Goal: Information Seeking & Learning: Learn about a topic

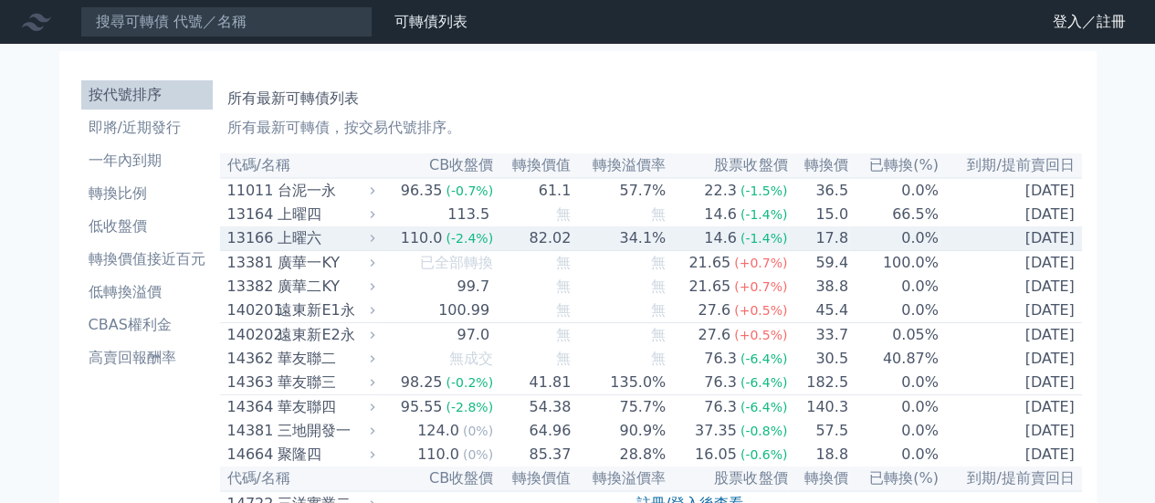
click at [303, 249] on div "上曜六" at bounding box center [324, 238] width 93 height 22
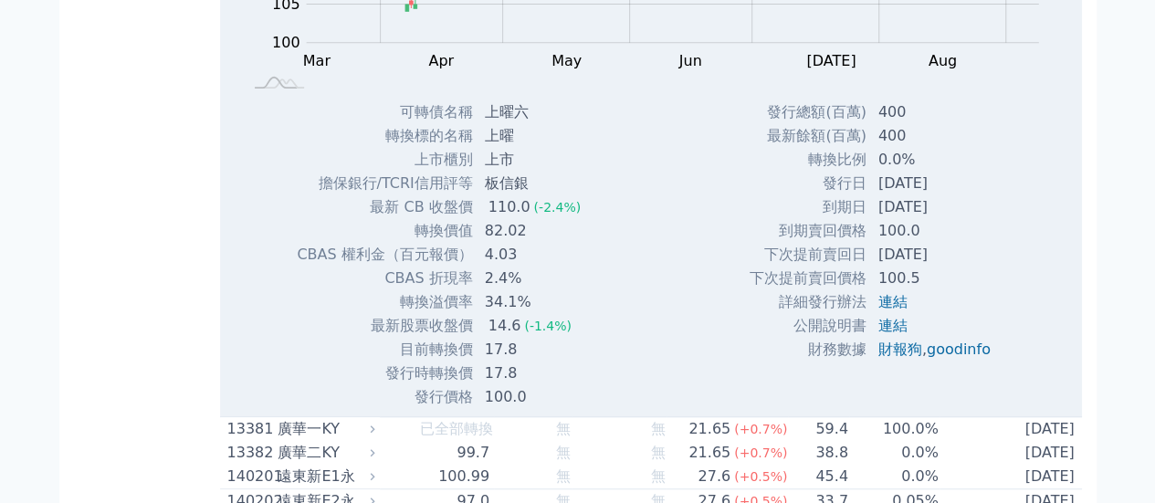
scroll to position [457, 0]
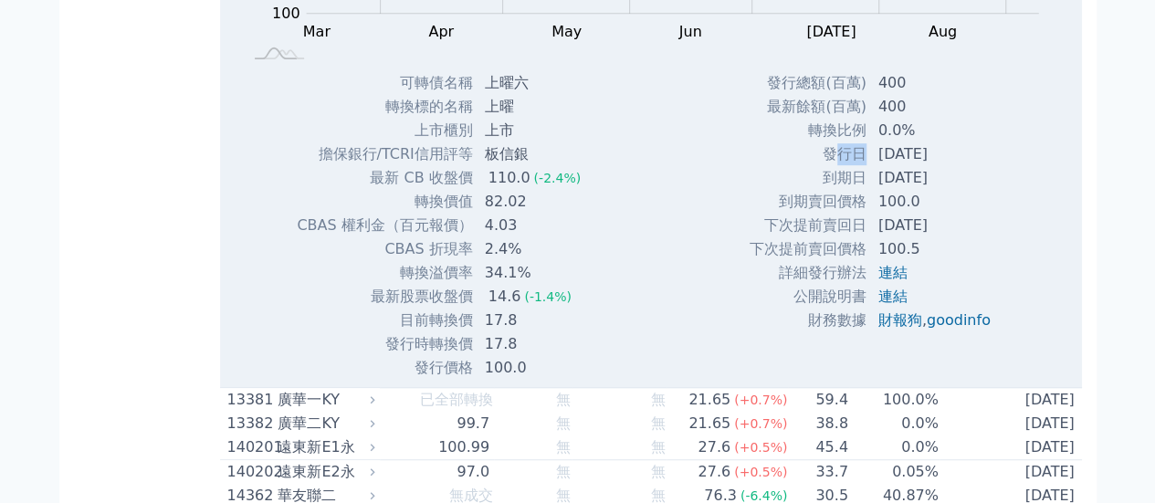
drag, startPoint x: 826, startPoint y: 160, endPoint x: 859, endPoint y: 155, distance: 34.1
click at [859, 155] on td "發行日" at bounding box center [808, 154] width 119 height 24
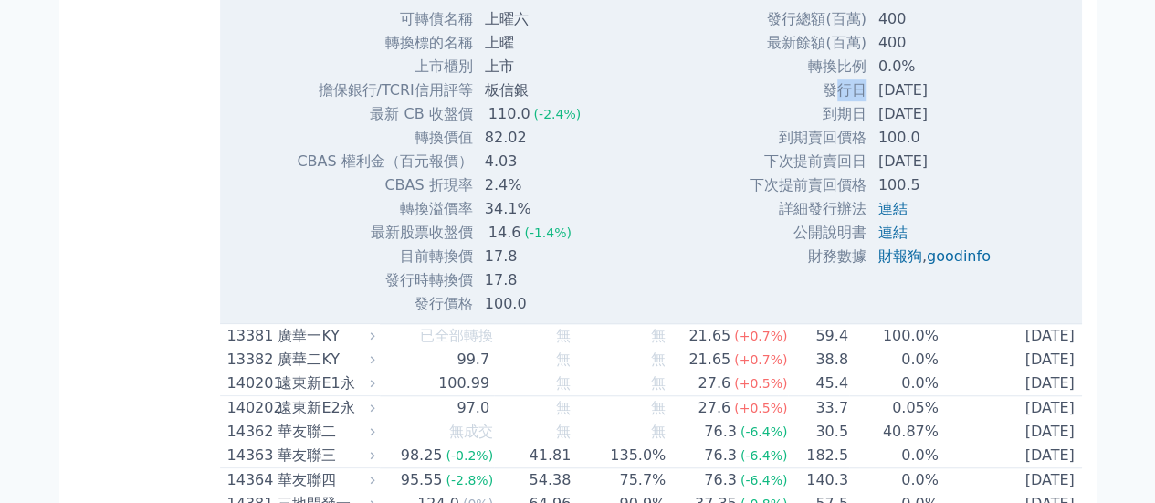
scroll to position [548, 0]
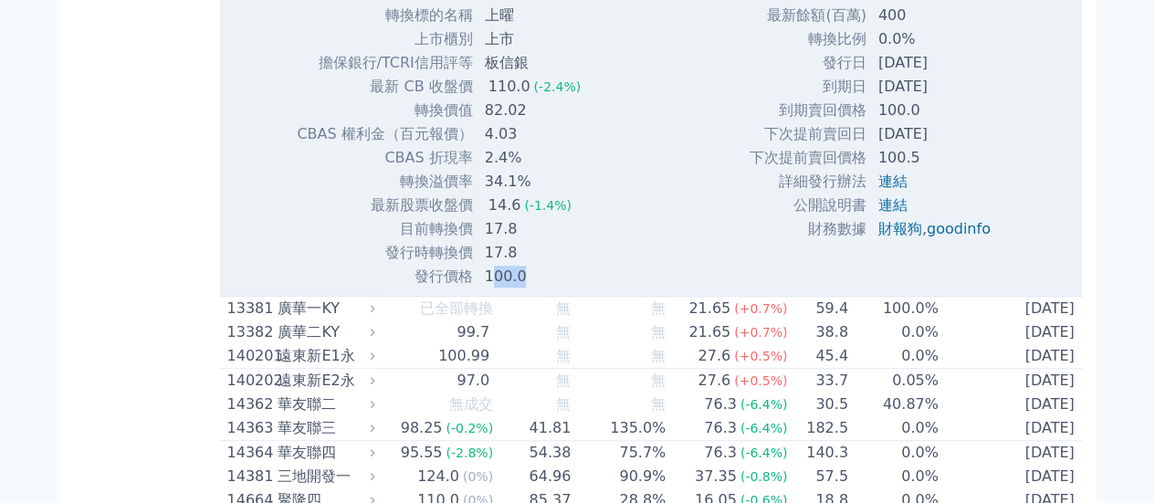
drag, startPoint x: 498, startPoint y: 282, endPoint x: 521, endPoint y: 282, distance: 22.8
click at [521, 282] on td "100.0" at bounding box center [534, 277] width 121 height 24
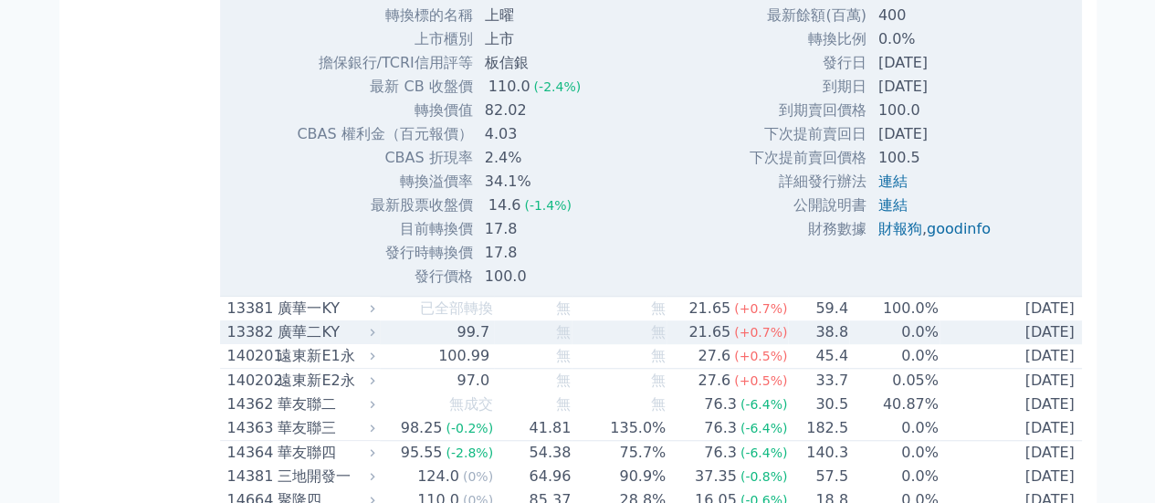
click at [464, 337] on div "99.7" at bounding box center [473, 332] width 40 height 22
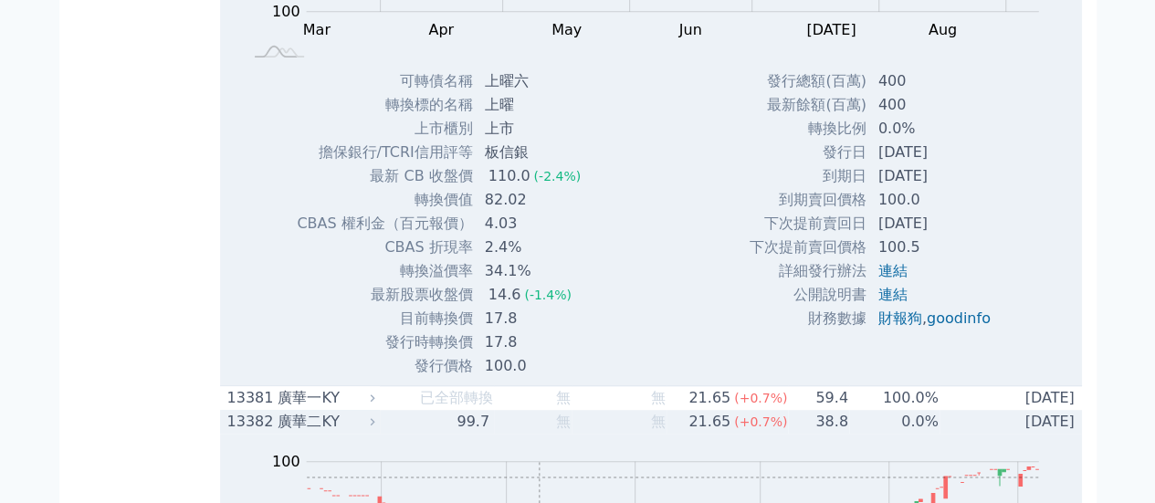
scroll to position [457, 0]
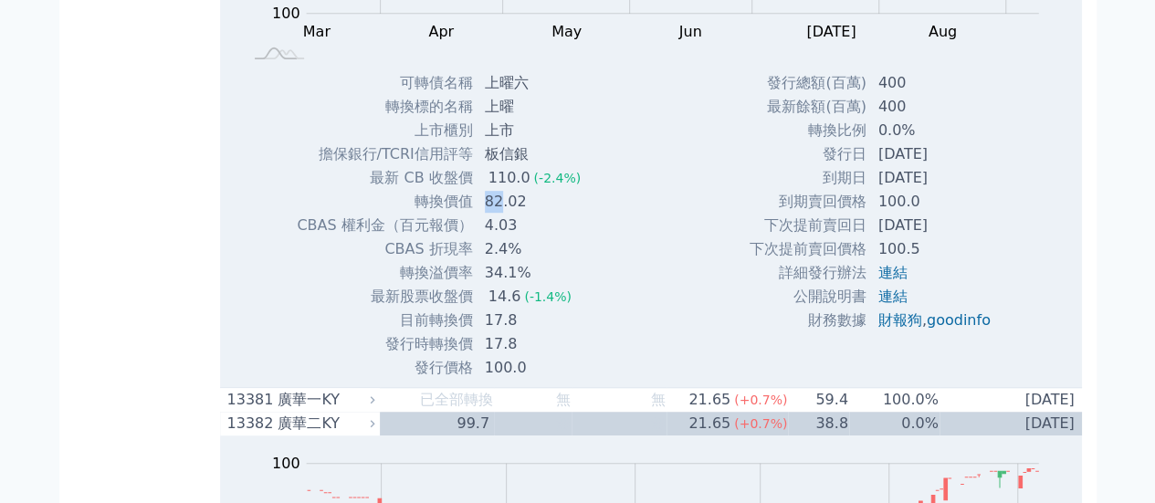
drag, startPoint x: 485, startPoint y: 213, endPoint x: 499, endPoint y: 213, distance: 13.7
click at [499, 213] on td "82.02" at bounding box center [534, 202] width 121 height 24
drag, startPoint x: 482, startPoint y: 347, endPoint x: 502, endPoint y: 353, distance: 21.1
click at [502, 353] on td "17.8" at bounding box center [534, 344] width 121 height 24
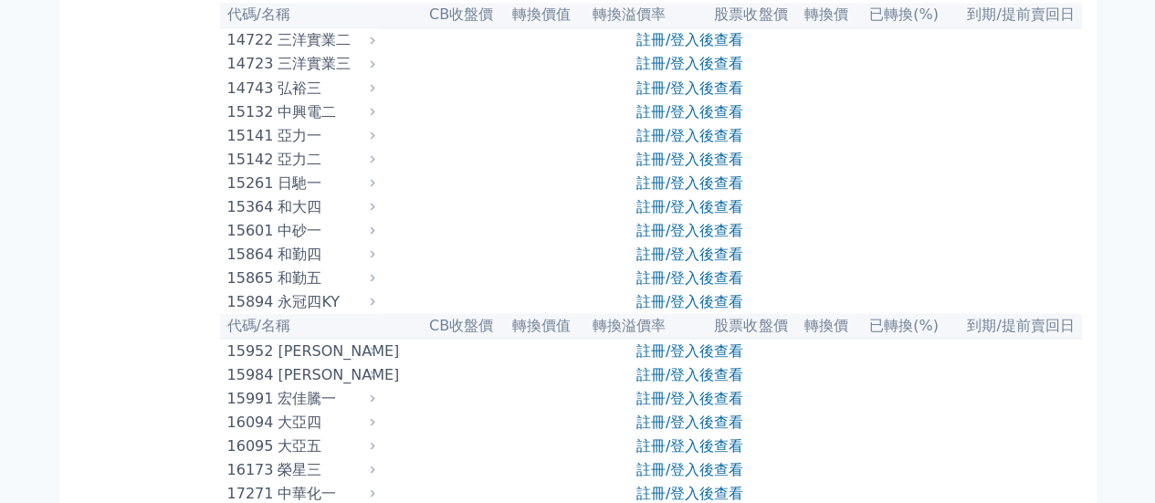
scroll to position [1553, 0]
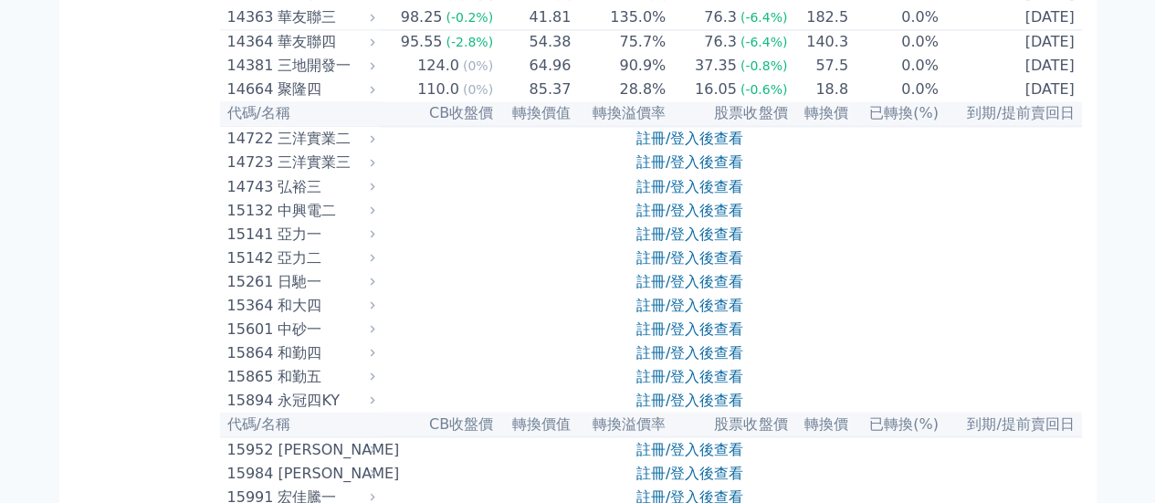
click at [415, 222] on tr "15132 中興電二 註冊/登入後查看" at bounding box center [651, 210] width 862 height 24
click at [387, 222] on tr "15132 中興電二 註冊/登入後查看" at bounding box center [651, 210] width 862 height 24
click at [371, 221] on div "中興電二" at bounding box center [324, 210] width 93 height 22
click at [265, 221] on div "15132" at bounding box center [250, 210] width 47 height 22
click at [396, 222] on tr "15132 中興電二 註冊/登入後查看" at bounding box center [651, 210] width 862 height 24
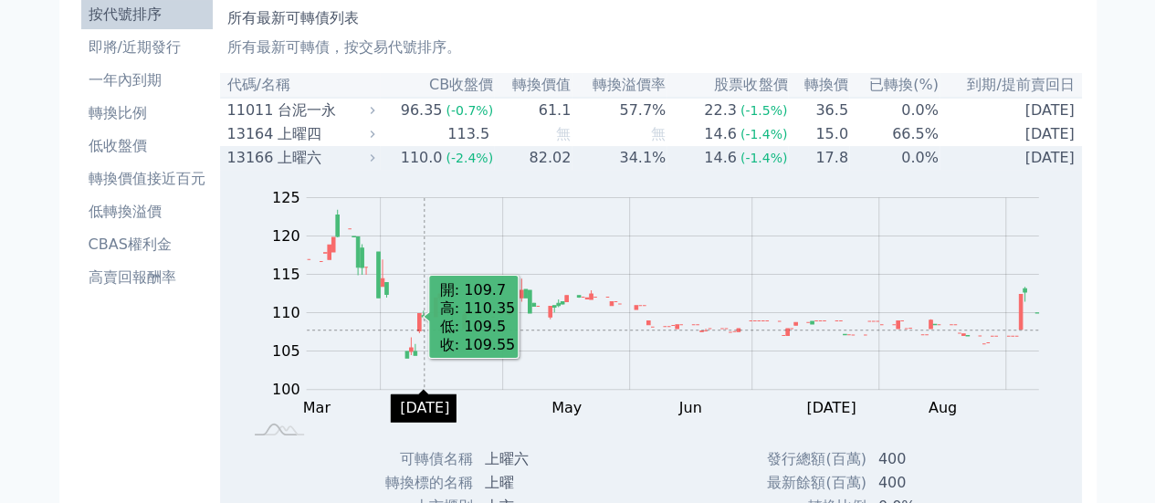
scroll to position [0, 0]
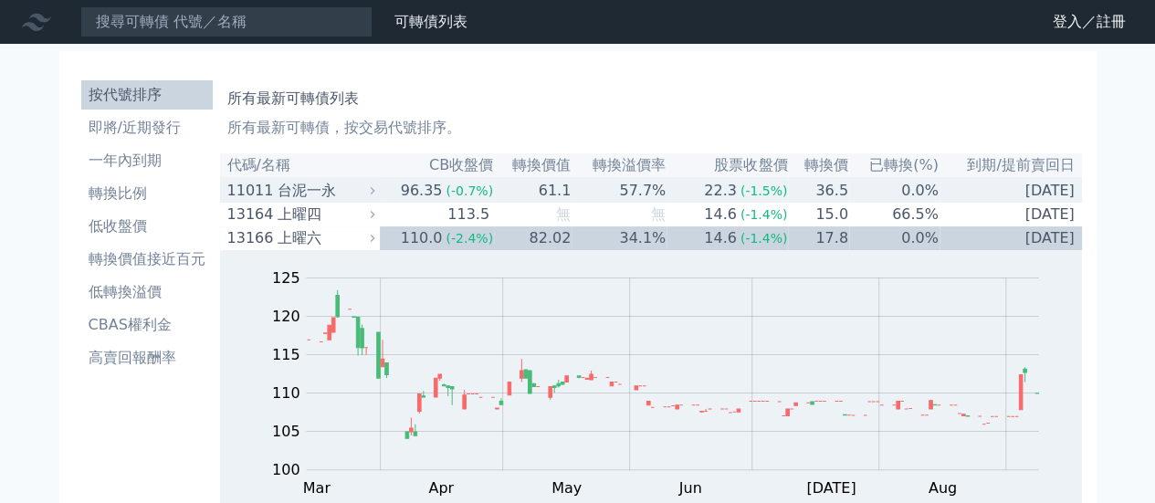
drag, startPoint x: 345, startPoint y: 191, endPoint x: 363, endPoint y: 194, distance: 17.6
click at [346, 189] on div "台泥一永" at bounding box center [324, 191] width 93 height 22
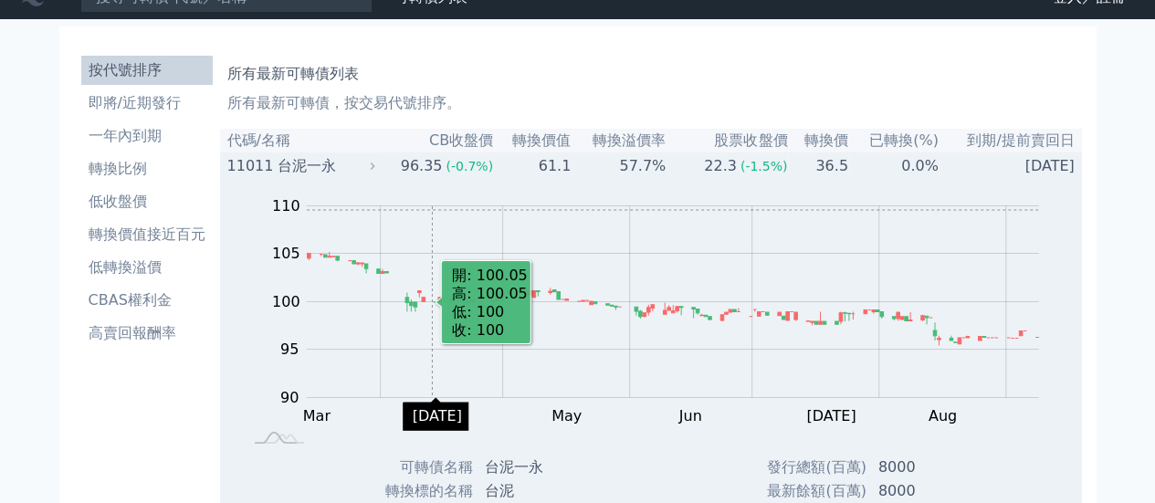
scroll to position [365, 0]
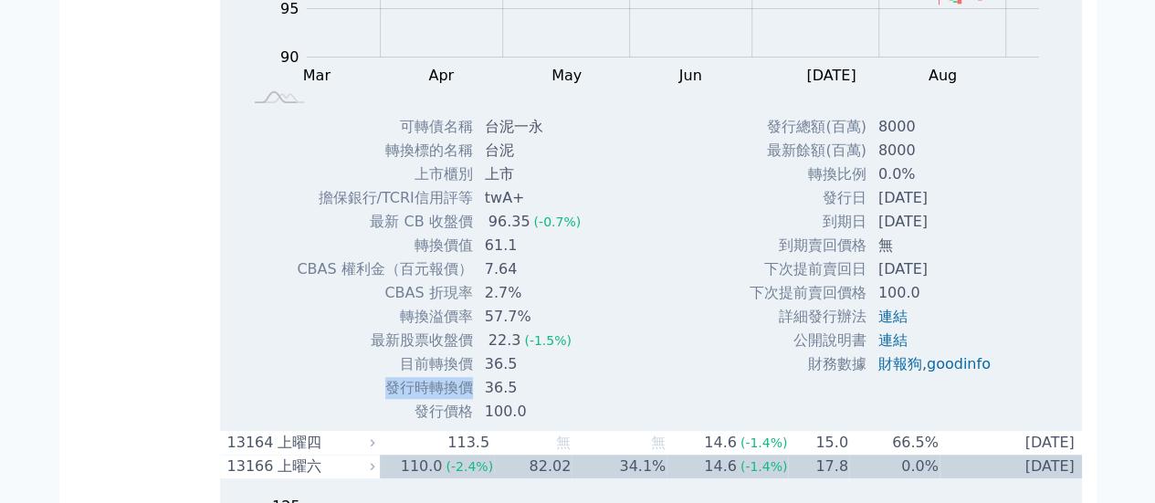
drag, startPoint x: 385, startPoint y: 392, endPoint x: 467, endPoint y: 392, distance: 81.3
click at [467, 392] on td "發行時轉換價" at bounding box center [384, 388] width 177 height 24
copy td "發行時轉換價"
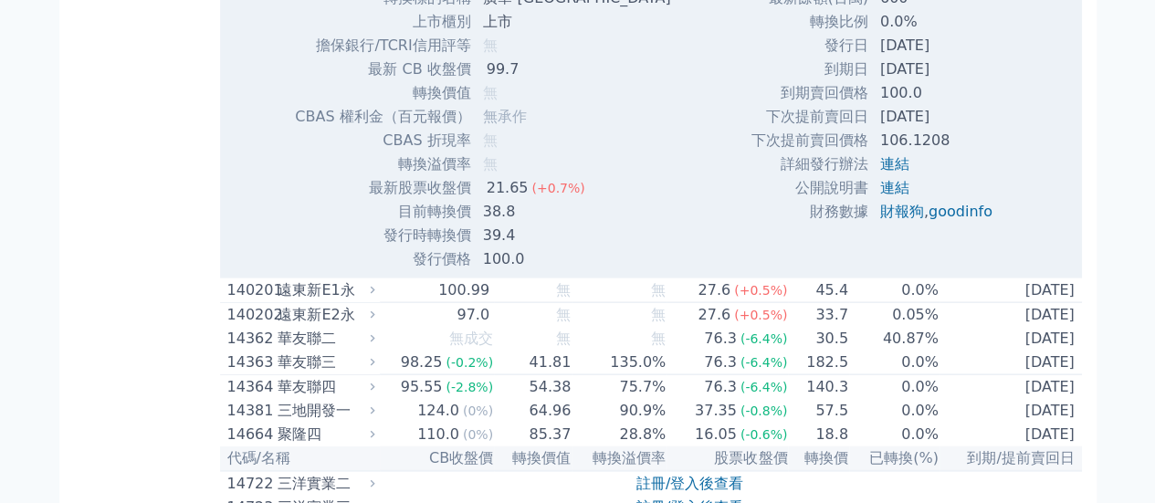
scroll to position [1827, 0]
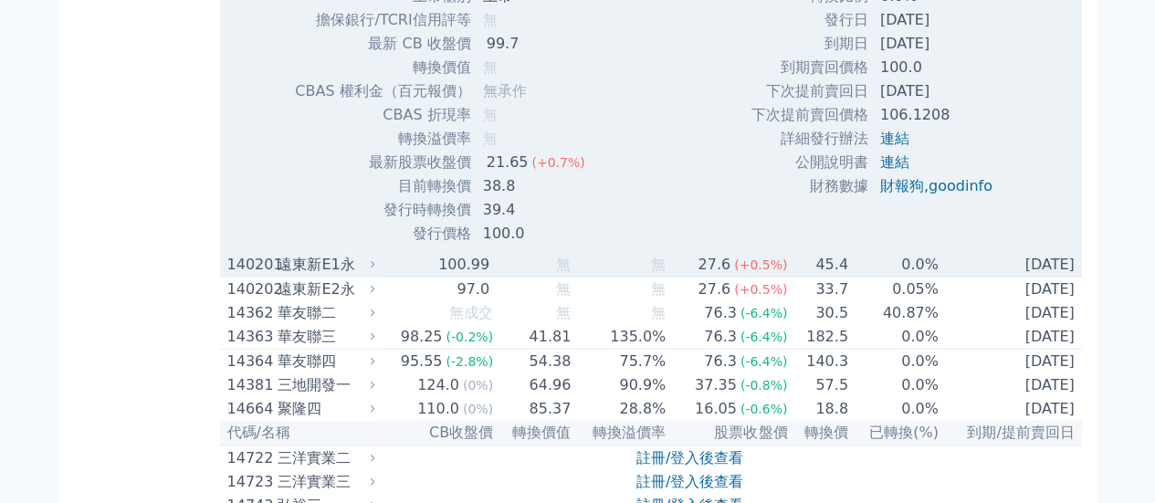
click at [329, 276] on div "遠東新E1永" at bounding box center [324, 265] width 93 height 22
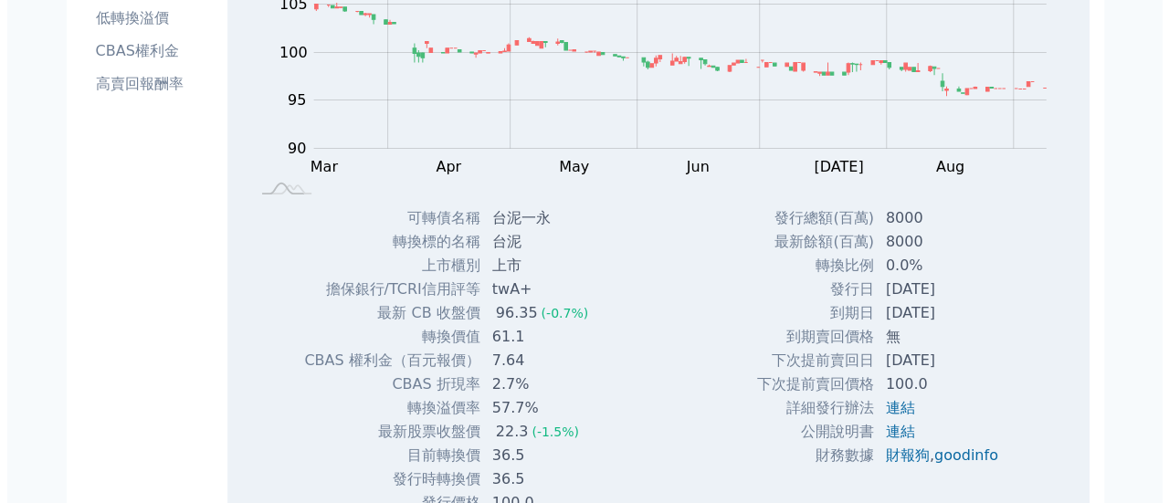
scroll to position [0, 0]
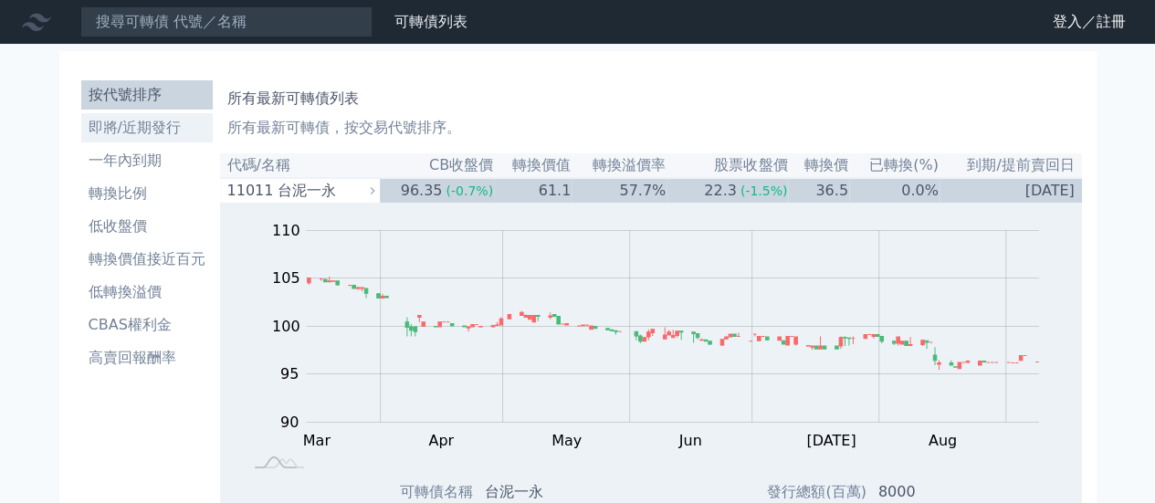
click at [130, 121] on li "即將/近期發行" at bounding box center [147, 128] width 132 height 22
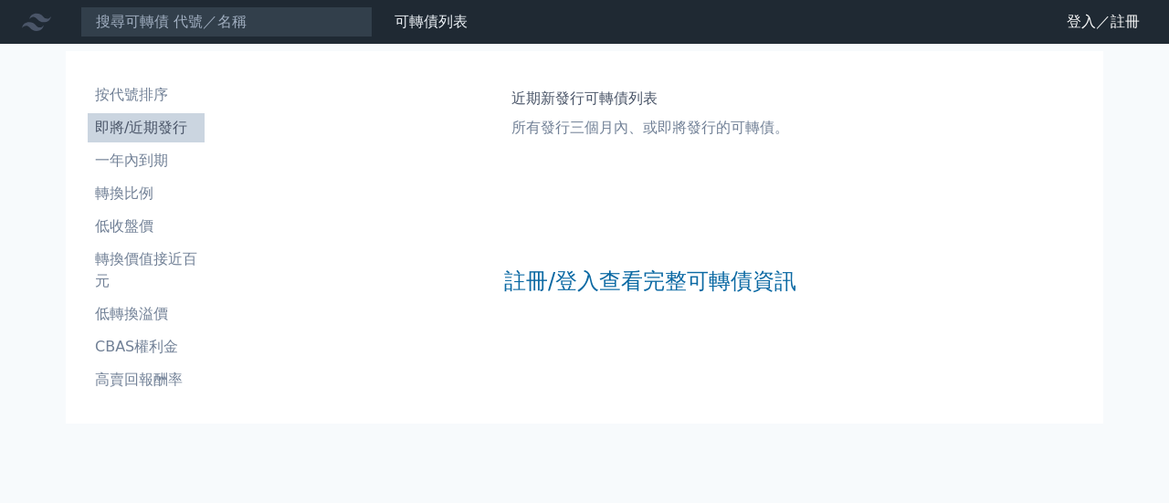
click at [666, 109] on h1 "近期新發行可轉債列表" at bounding box center [650, 99] width 278 height 22
click at [1083, 16] on link "登入／註冊" at bounding box center [1103, 21] width 102 height 29
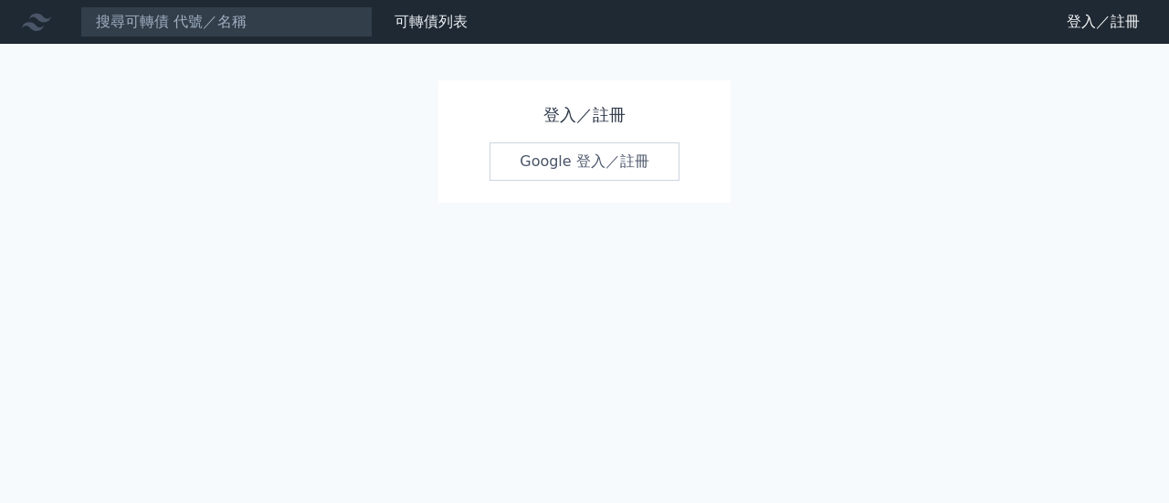
click at [583, 120] on h1 "登入／註冊" at bounding box center [585, 115] width 190 height 26
click at [575, 158] on link "Google 登入／註冊" at bounding box center [585, 161] width 190 height 38
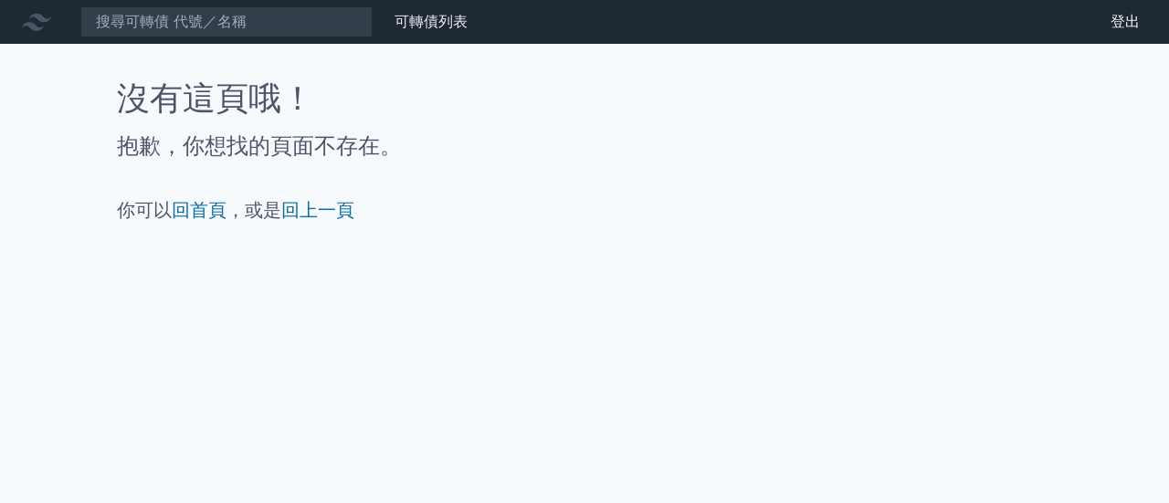
click at [1120, 247] on div "可轉債列表 財務數據 可轉債列表 財務數據 登出 登出 沒有這頁哦！ 抱歉，你想找的頁面不存在。 你可以 回首頁 ，或是 回上一頁" at bounding box center [584, 251] width 1169 height 503
click at [0, 0] on div "財務數據" at bounding box center [0, 0] width 0 height 0
click at [452, 26] on link "可轉債列表" at bounding box center [431, 21] width 73 height 17
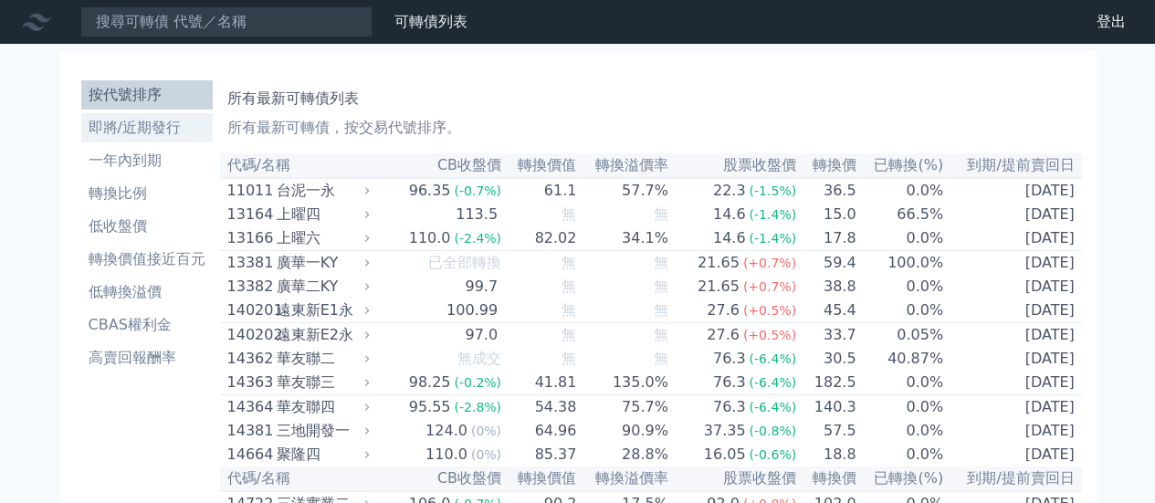
click at [153, 130] on li "即將/近期發行" at bounding box center [147, 128] width 132 height 22
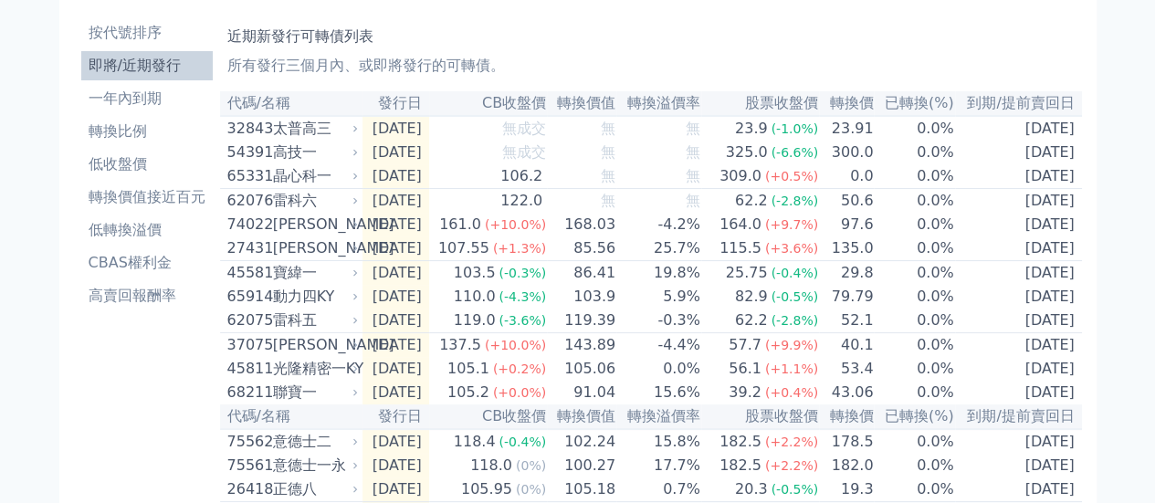
scroll to position [91, 0]
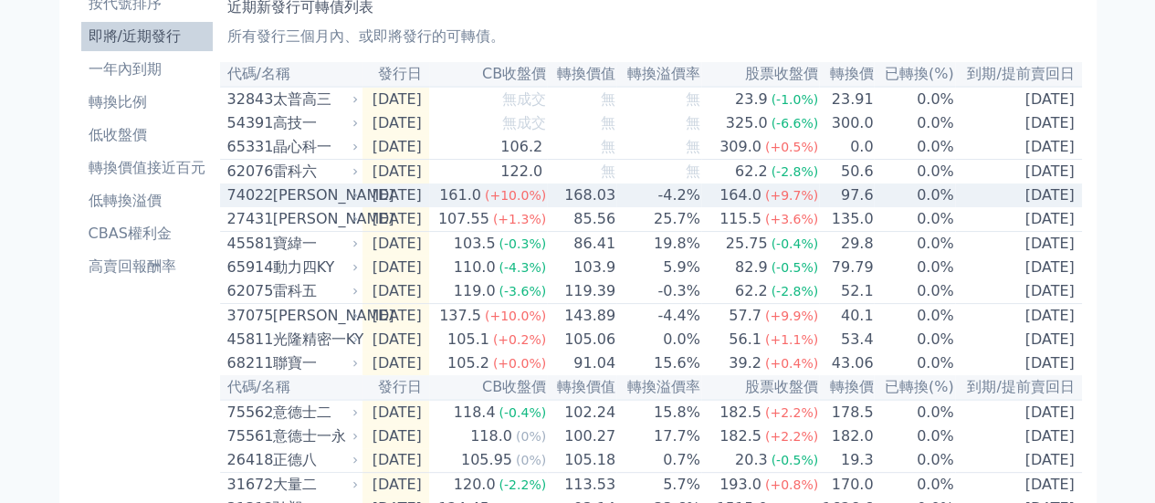
click at [485, 206] on div "161.0" at bounding box center [460, 195] width 49 height 22
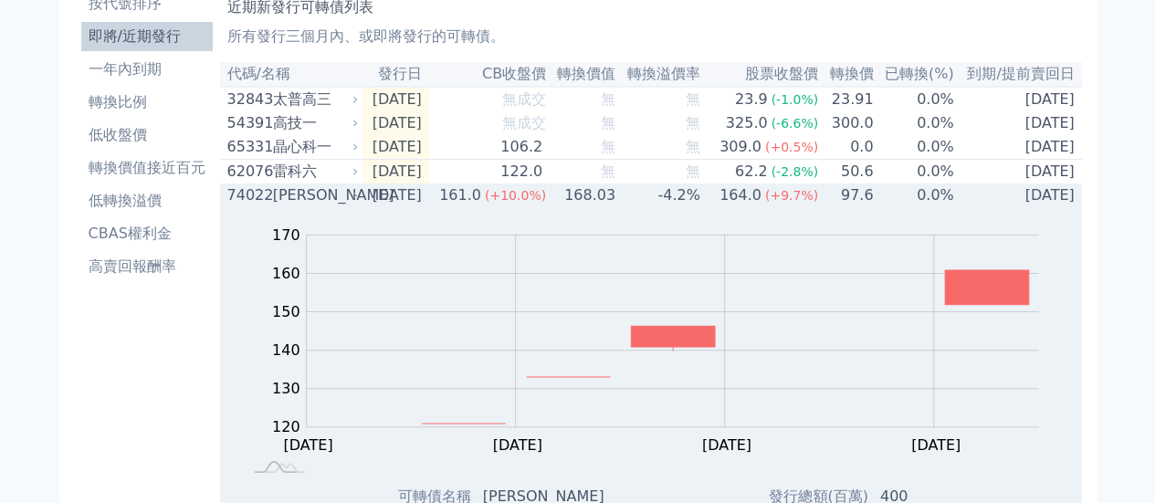
click at [485, 206] on div "161.0" at bounding box center [460, 195] width 49 height 22
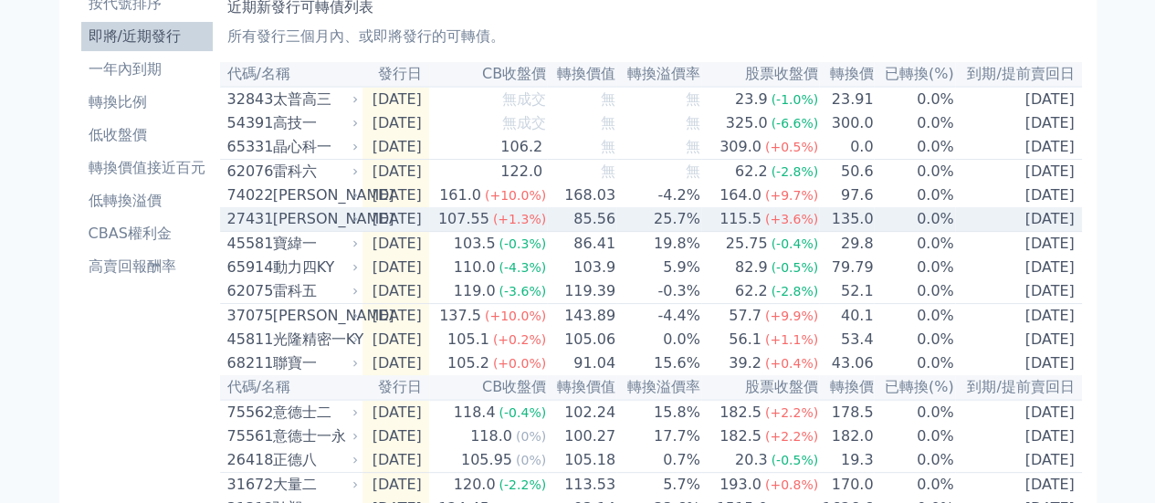
click at [493, 230] on div "107.55" at bounding box center [464, 219] width 58 height 22
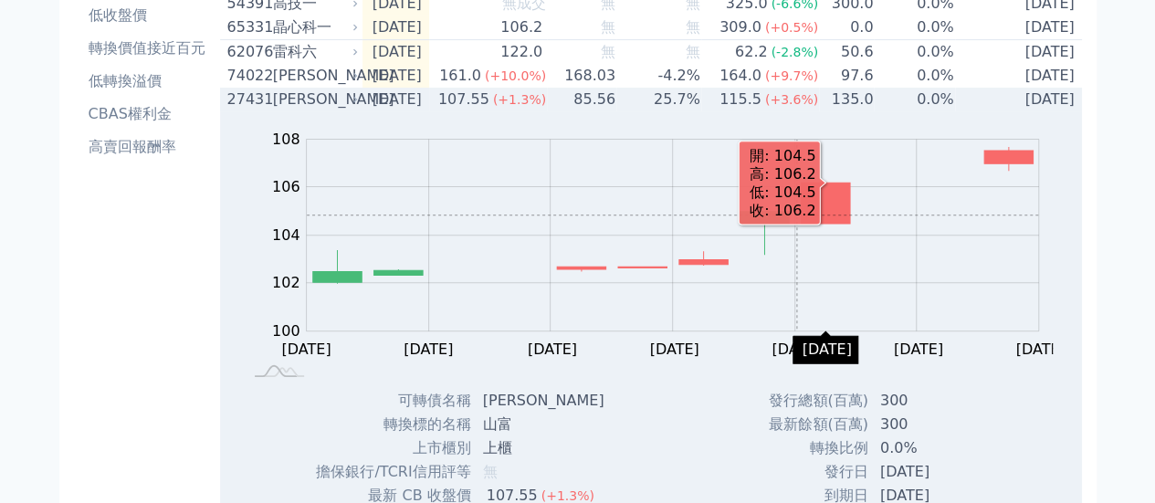
scroll to position [183, 0]
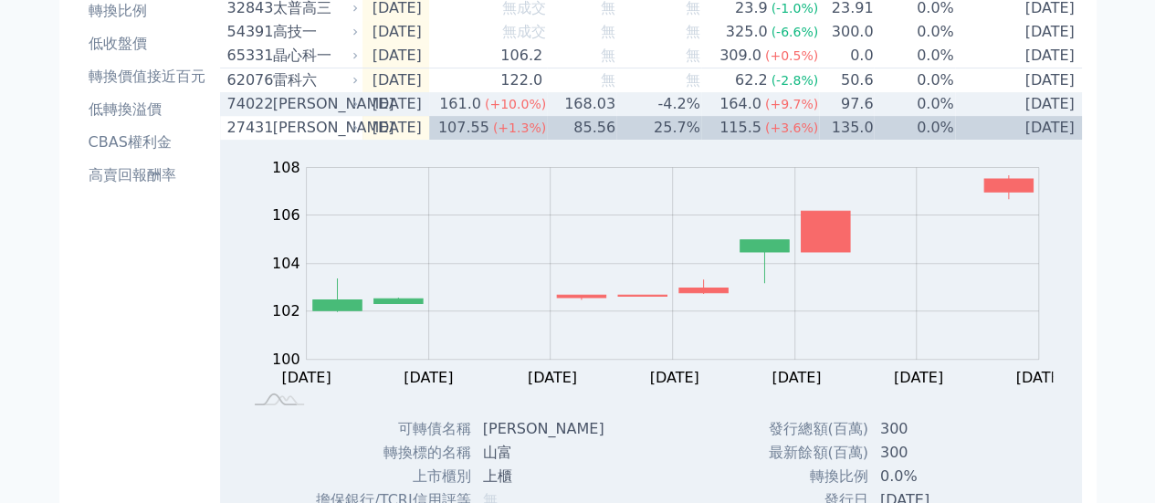
click at [589, 113] on td "168.03" at bounding box center [581, 104] width 69 height 24
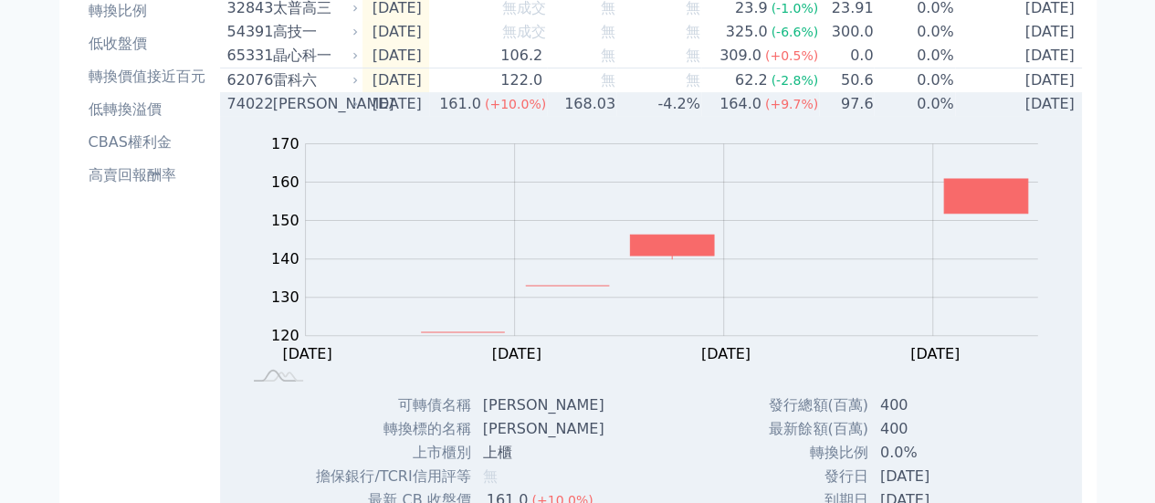
click at [605, 116] on td "168.03" at bounding box center [581, 104] width 69 height 24
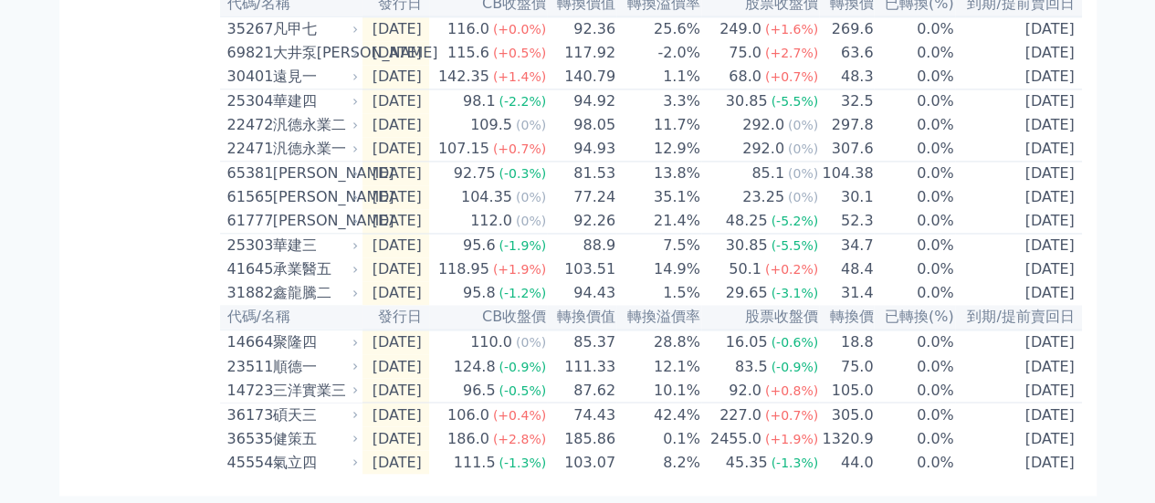
scroll to position [1461, 0]
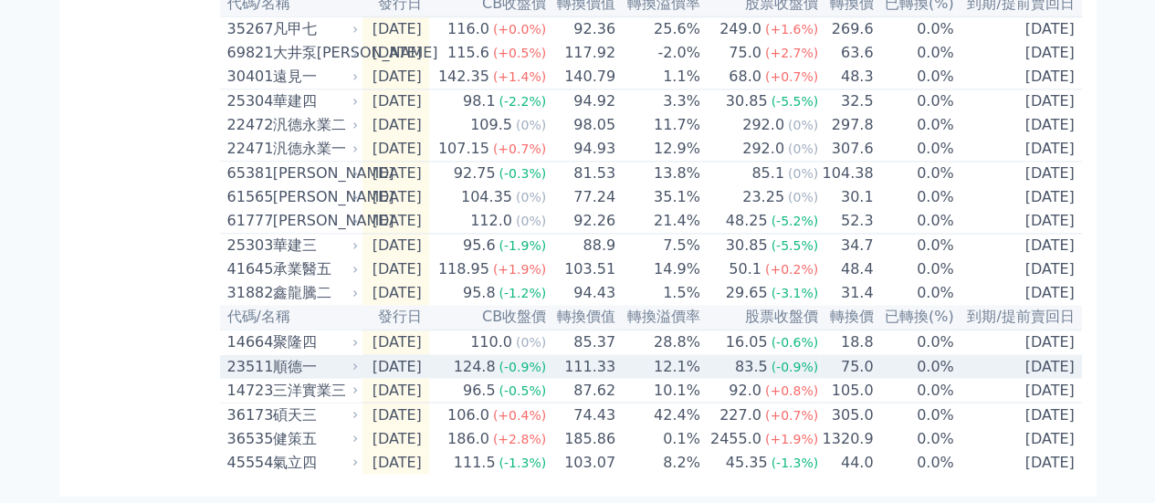
click at [648, 356] on td "12.1%" at bounding box center [658, 366] width 85 height 24
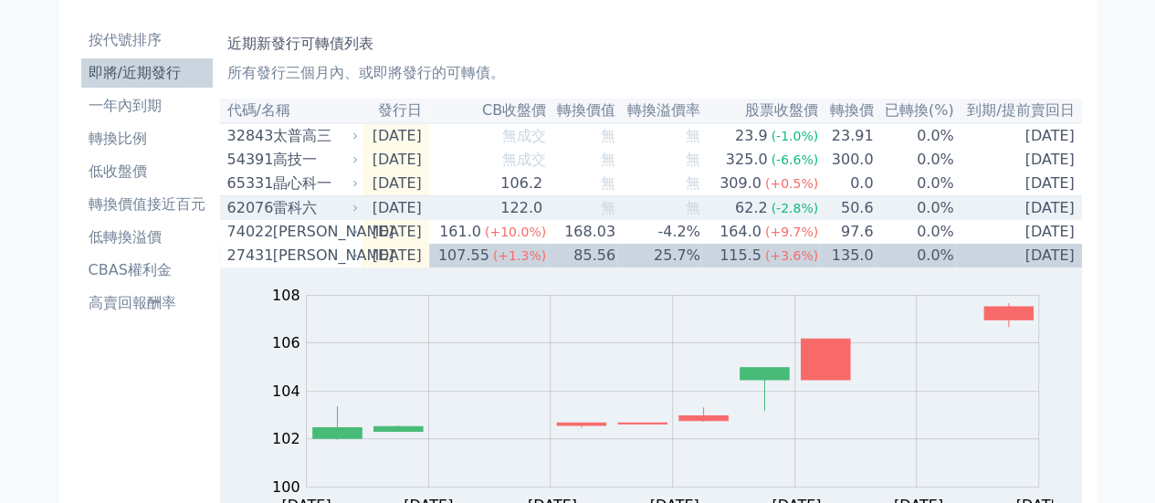
scroll to position [0, 0]
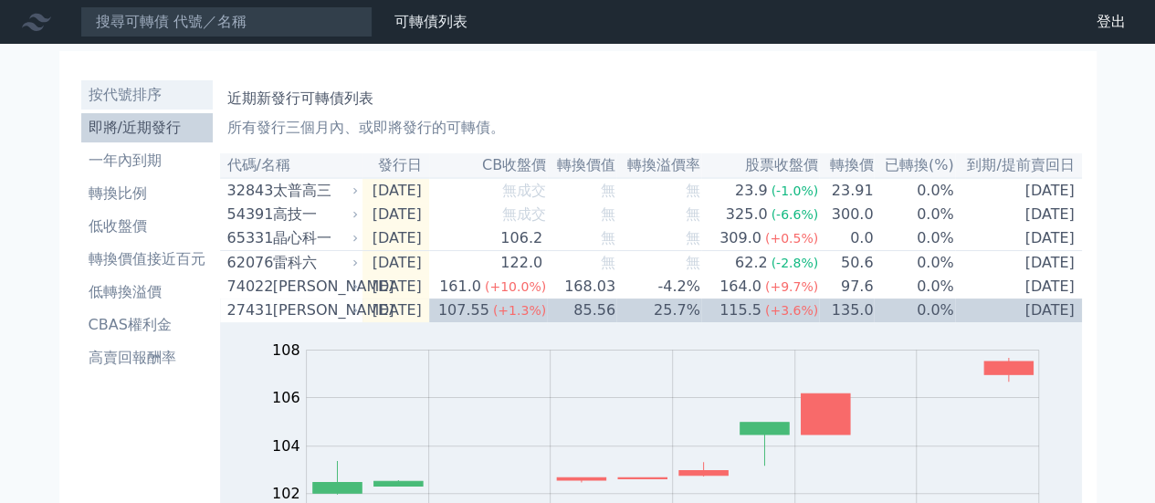
click at [153, 102] on li "按代號排序" at bounding box center [147, 95] width 132 height 22
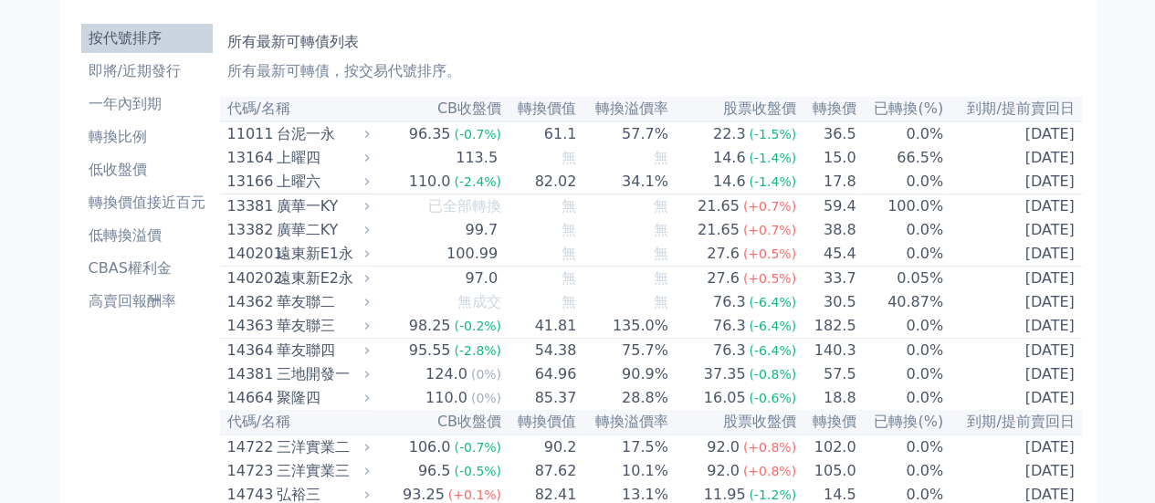
scroll to position [91, 0]
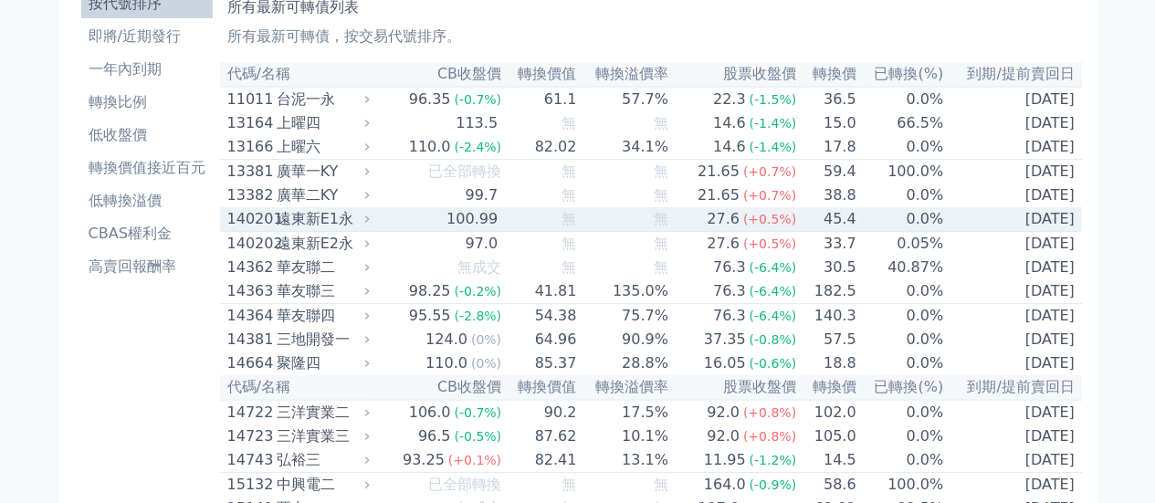
click at [614, 226] on td "無" at bounding box center [622, 219] width 91 height 25
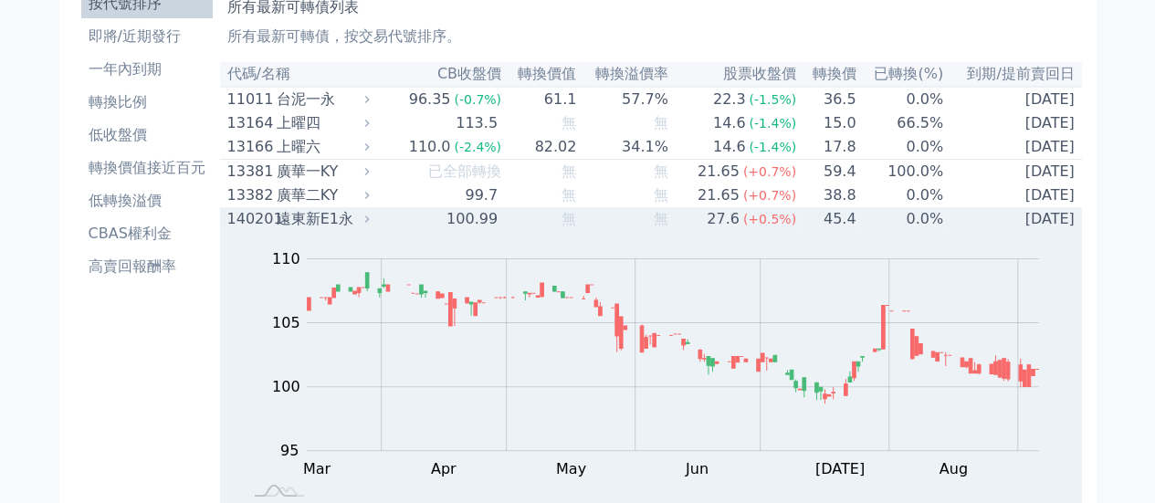
click at [398, 226] on td "100.99" at bounding box center [438, 219] width 128 height 24
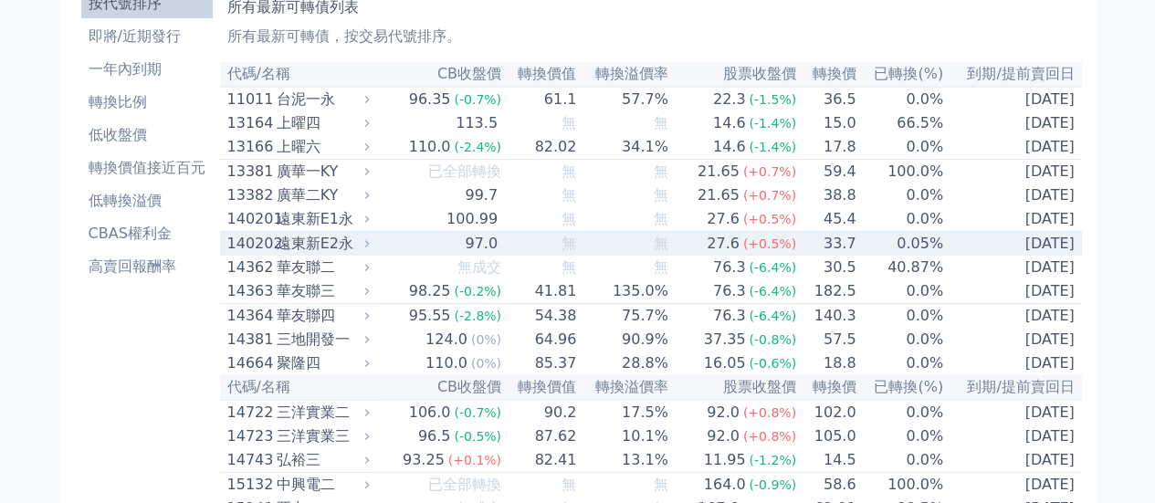
click at [468, 246] on div "97.0" at bounding box center [481, 244] width 40 height 22
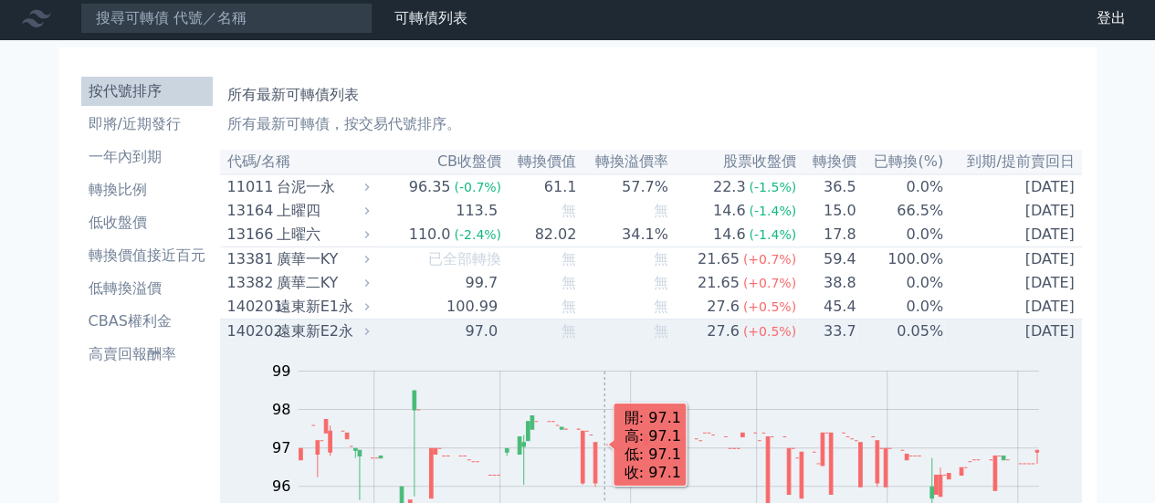
scroll to position [0, 0]
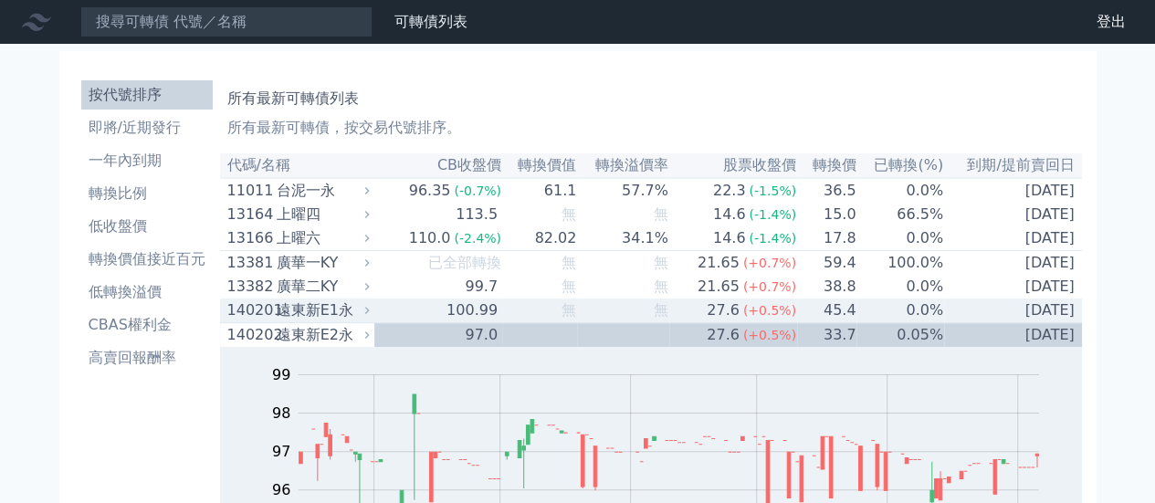
click at [419, 313] on td "100.99" at bounding box center [438, 311] width 128 height 25
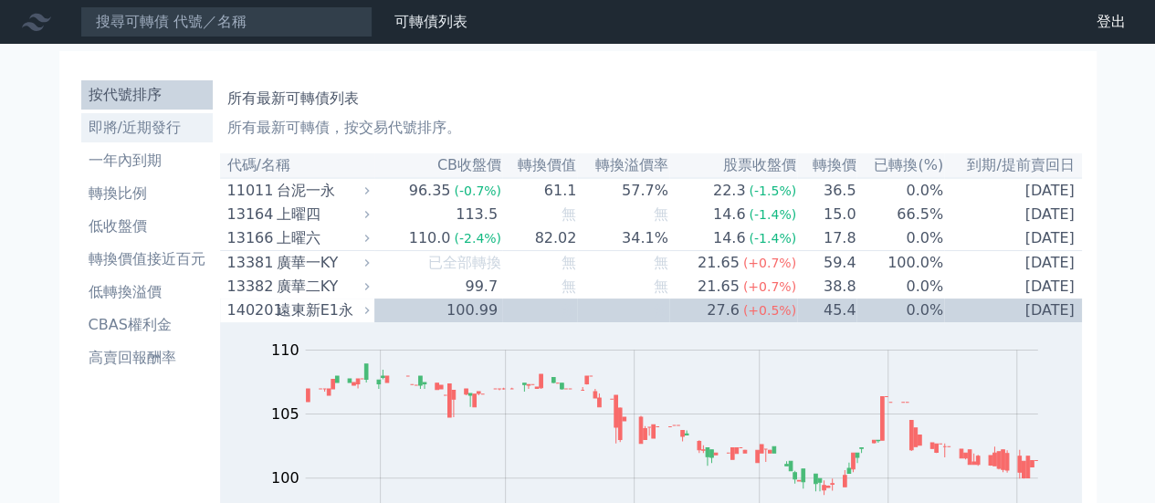
click at [146, 137] on li "即將/近期發行" at bounding box center [147, 128] width 132 height 22
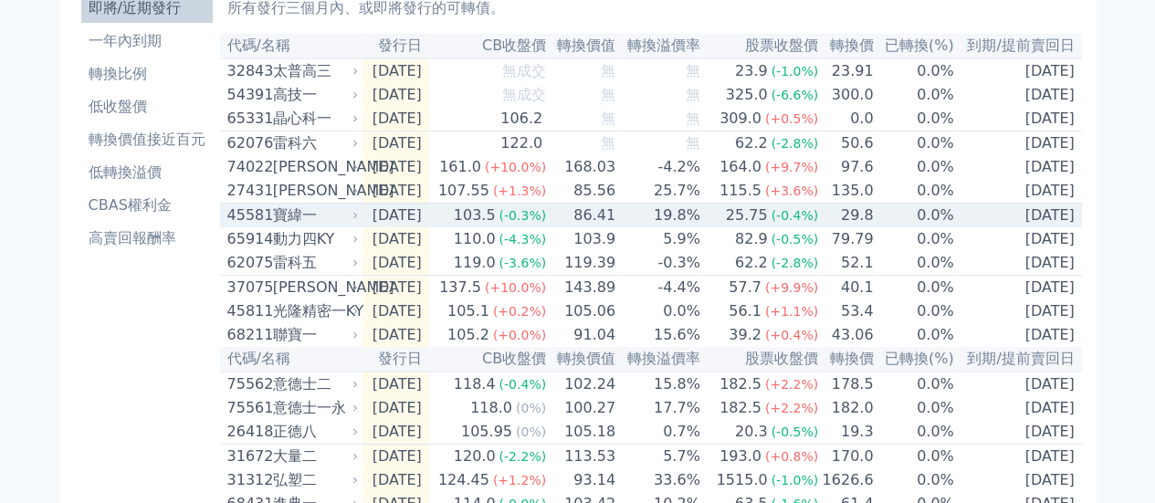
scroll to position [91, 0]
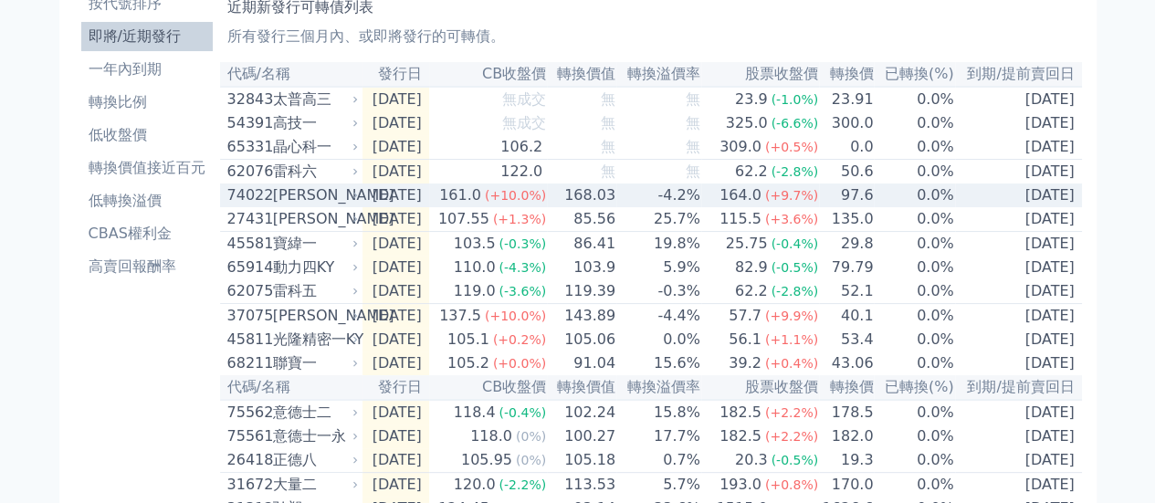
click at [579, 207] on td "168.03" at bounding box center [581, 196] width 69 height 24
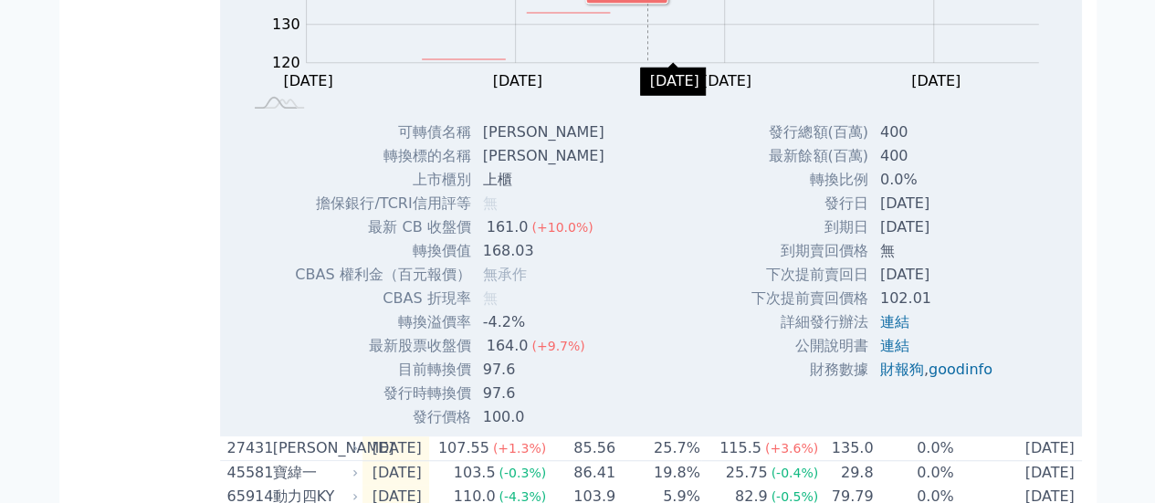
scroll to position [457, 0]
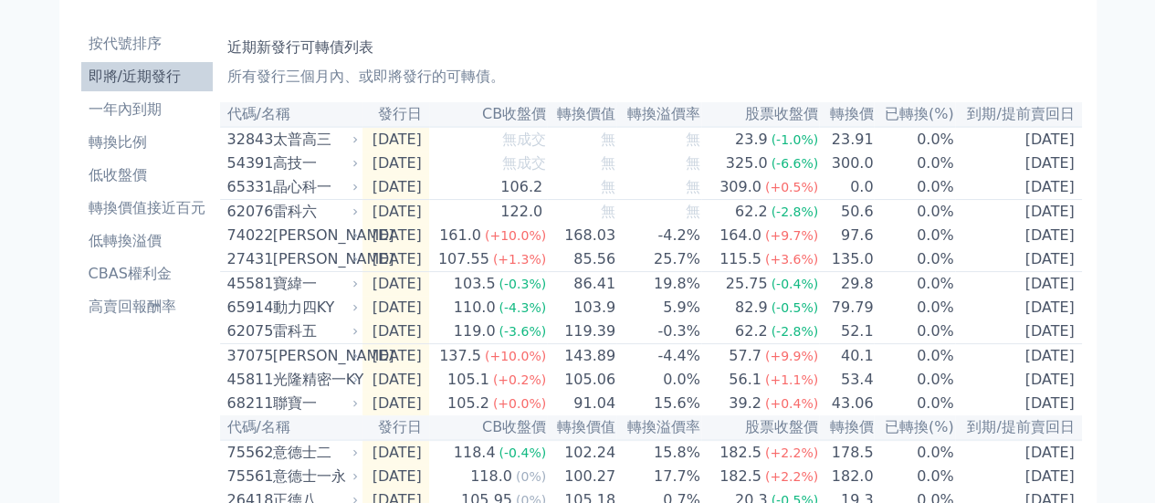
scroll to position [91, 0]
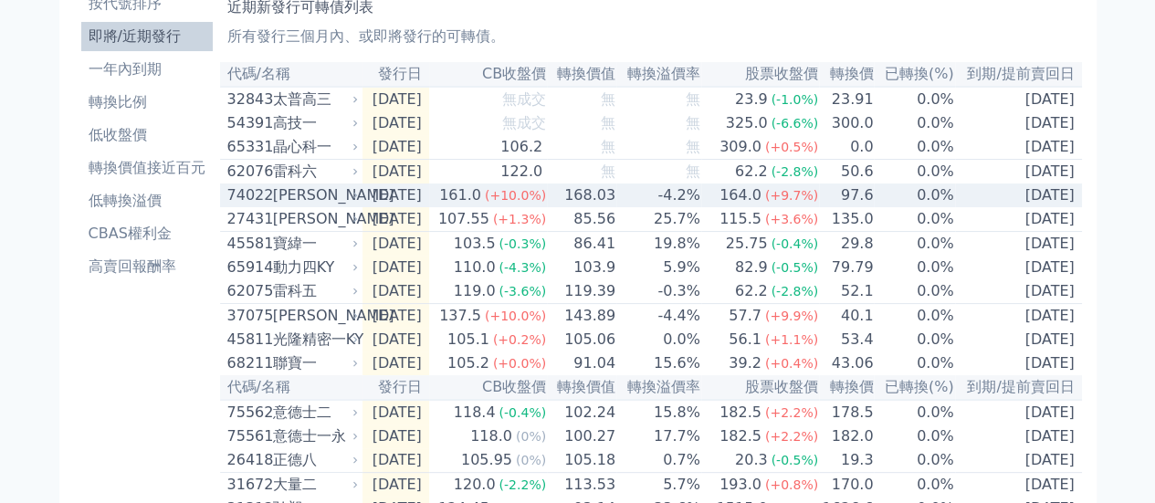
click at [462, 207] on td "161.0 (+10.0%)" at bounding box center [488, 196] width 118 height 24
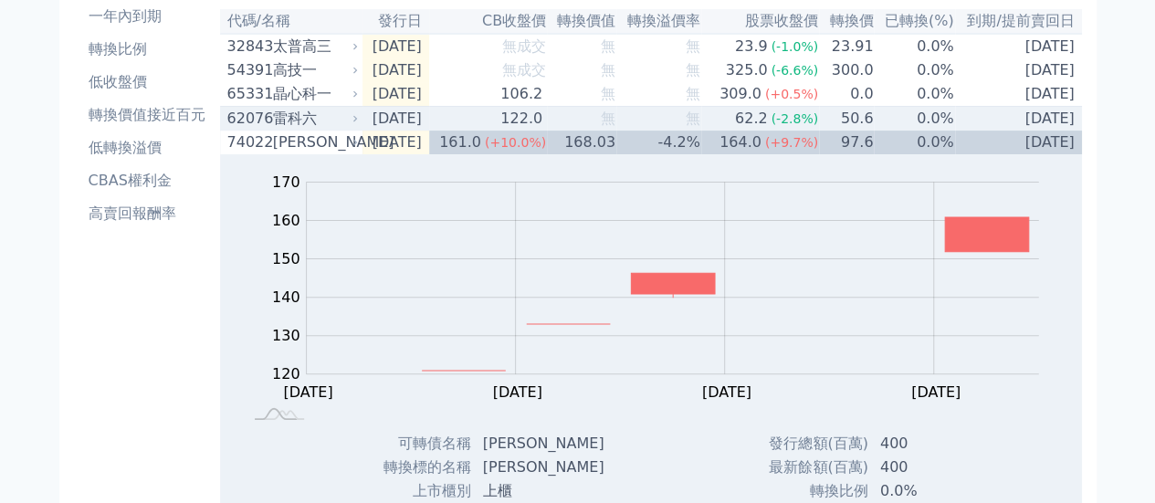
scroll to position [274, 0]
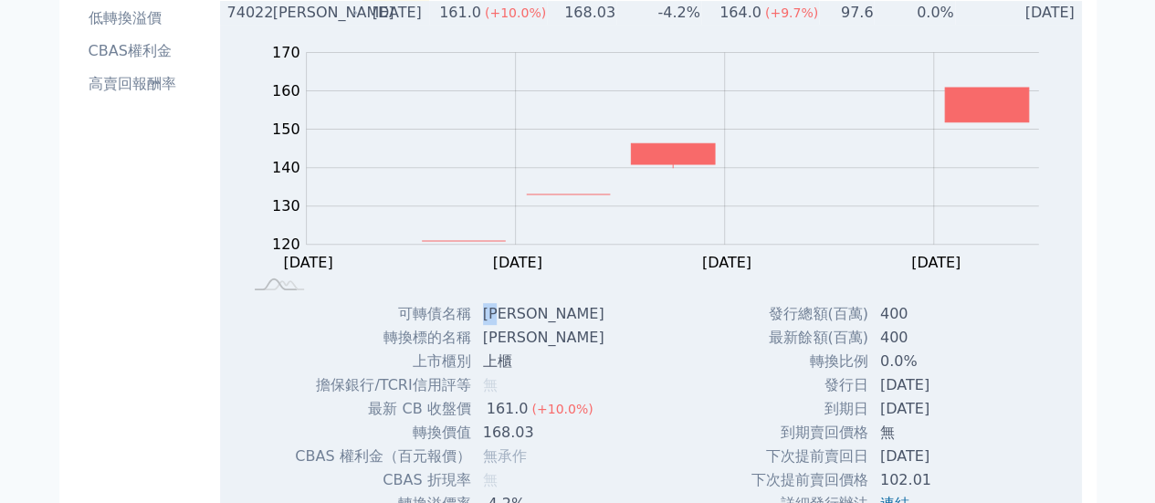
drag, startPoint x: 479, startPoint y: 320, endPoint x: 504, endPoint y: 320, distance: 25.6
click at [504, 320] on td "[PERSON_NAME]" at bounding box center [545, 314] width 147 height 24
copy td "[PERSON_NAME]"
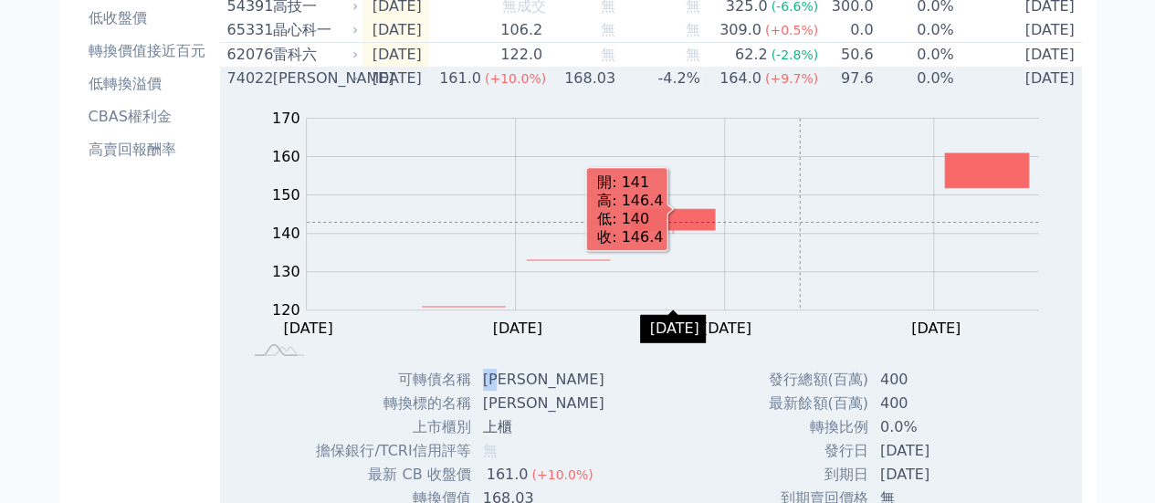
scroll to position [183, 0]
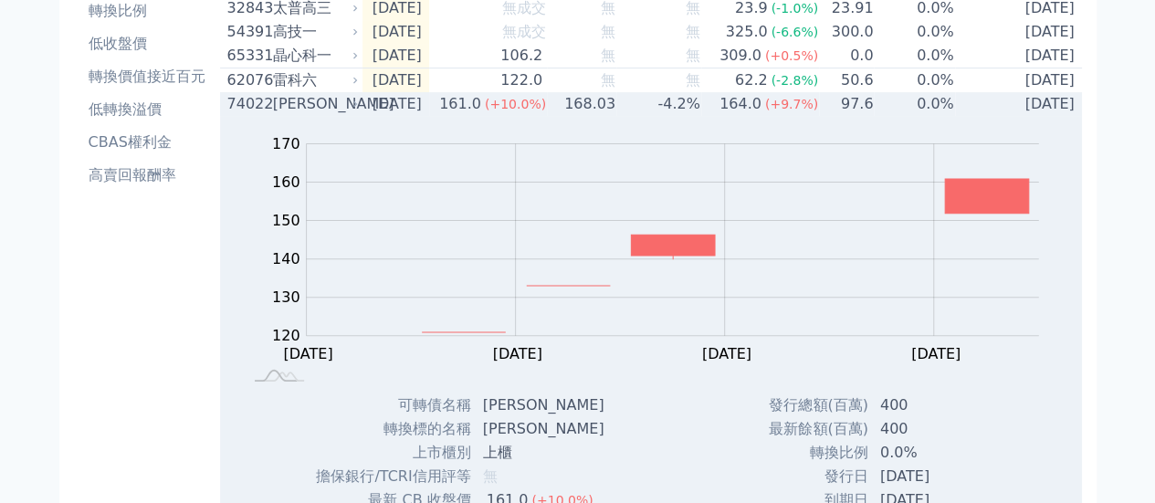
click at [519, 111] on span "(+10.0%)" at bounding box center [515, 104] width 61 height 15
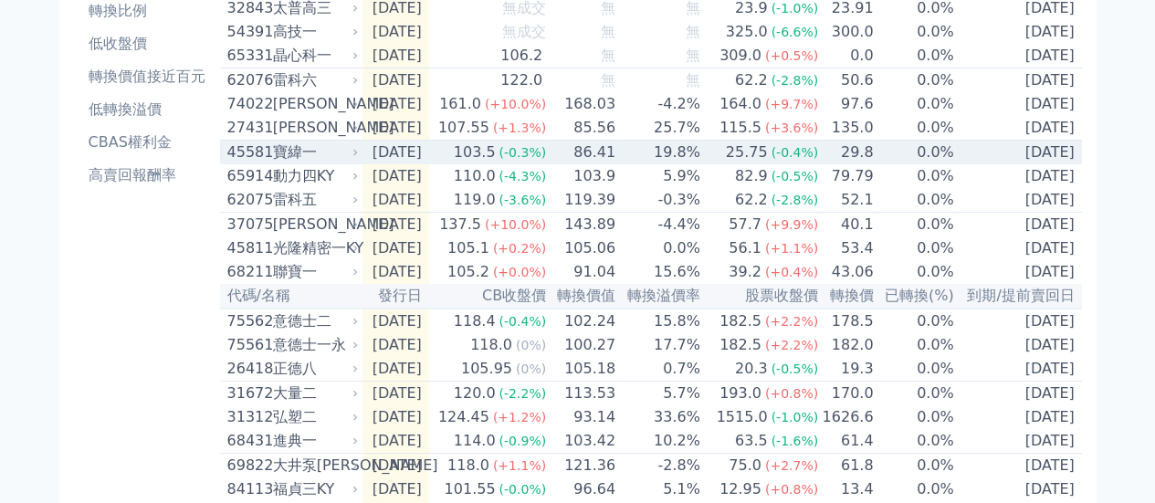
click at [466, 139] on div "107.55" at bounding box center [464, 128] width 58 height 22
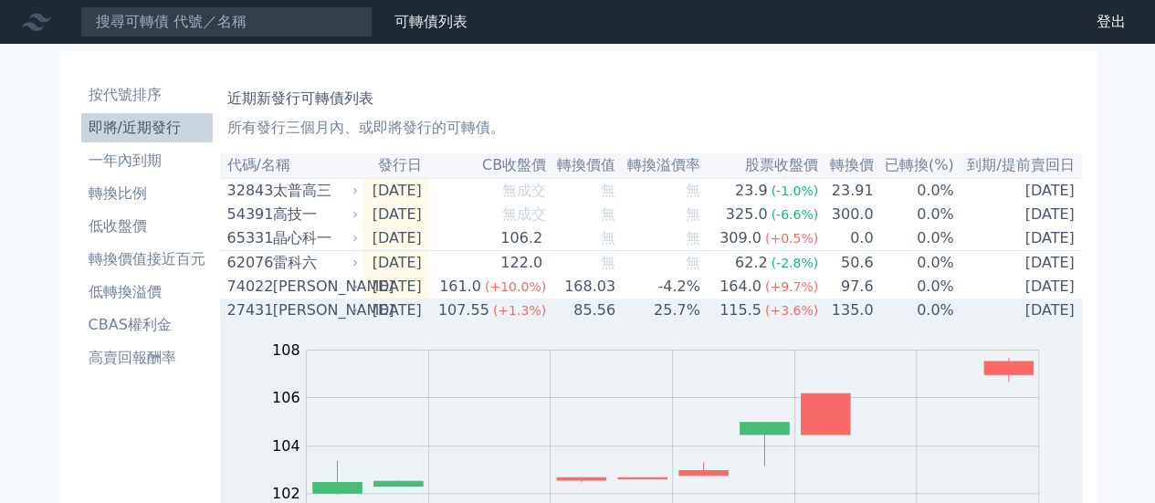
scroll to position [0, 0]
click at [485, 298] on div "161.0" at bounding box center [460, 287] width 49 height 22
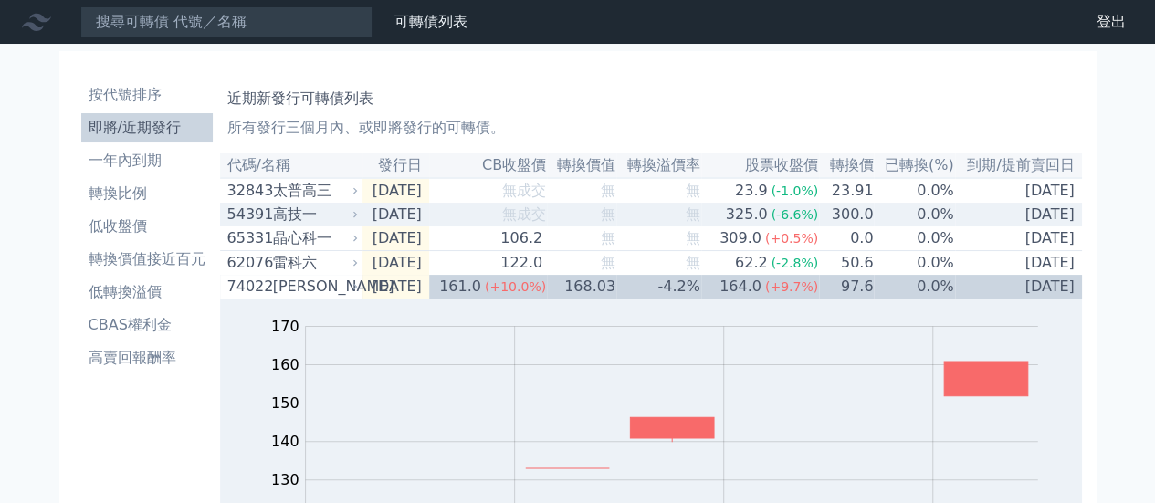
click at [505, 222] on td "無成交" at bounding box center [488, 215] width 118 height 24
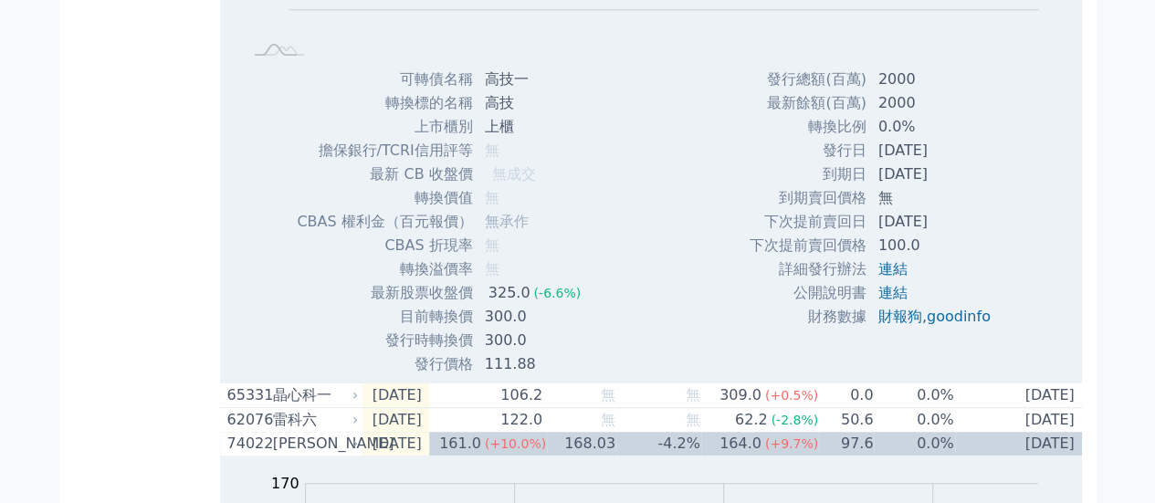
scroll to position [457, 0]
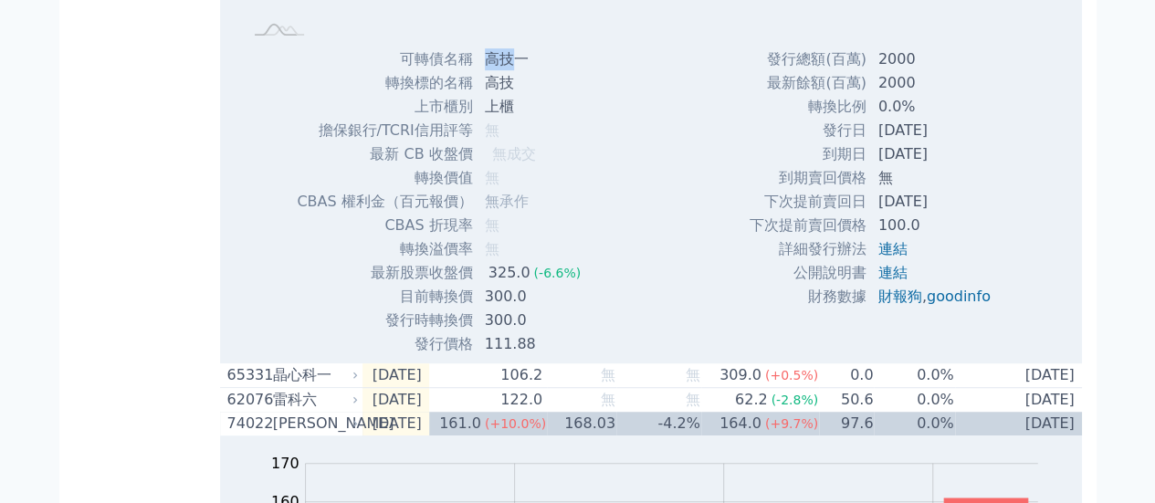
drag, startPoint x: 495, startPoint y: 70, endPoint x: 508, endPoint y: 70, distance: 12.8
click at [508, 70] on td "高技一" at bounding box center [534, 59] width 121 height 24
copy td "高技"
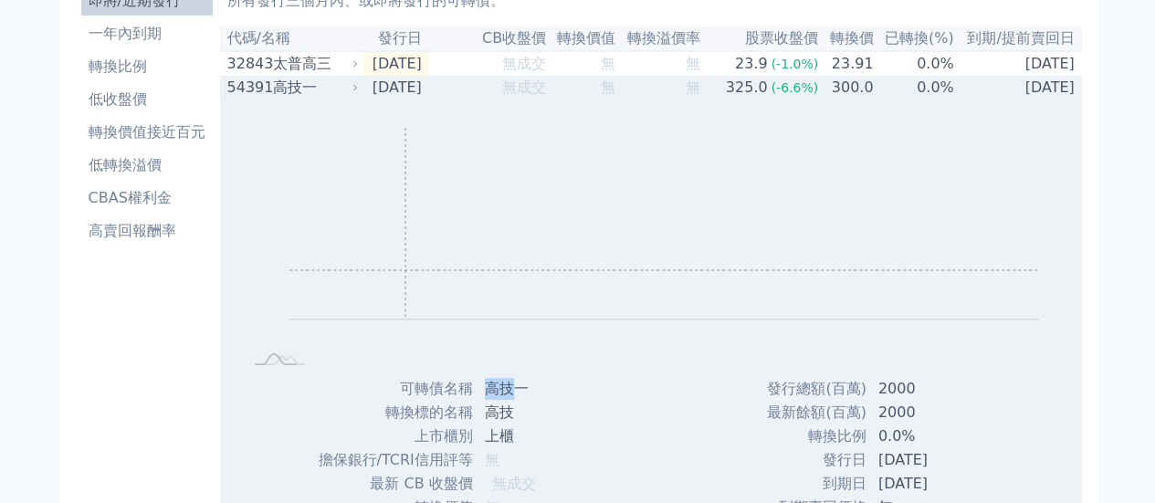
scroll to position [0, 0]
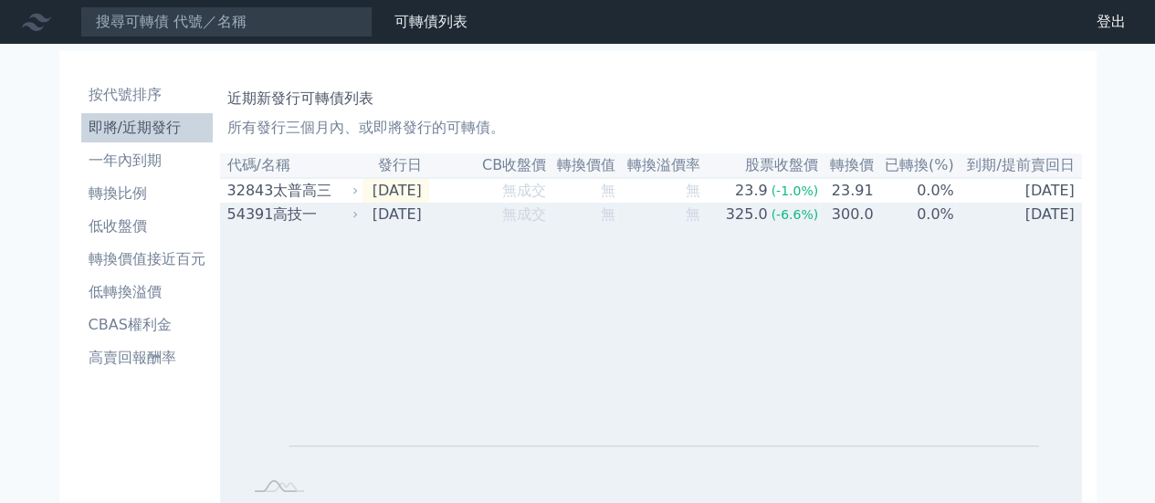
click at [302, 214] on div "高技一" at bounding box center [314, 215] width 82 height 22
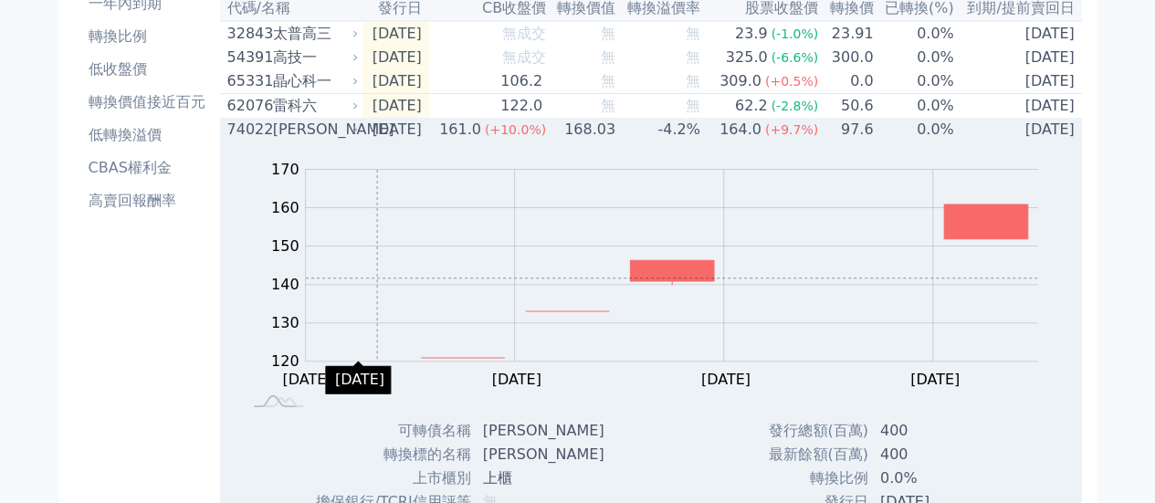
scroll to position [91, 0]
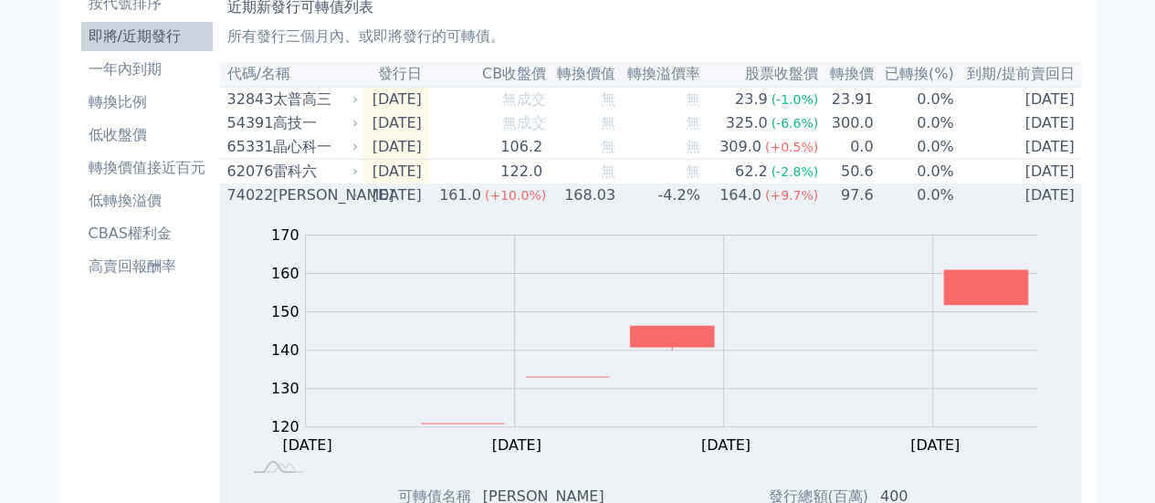
click at [321, 202] on div "[PERSON_NAME]" at bounding box center [314, 195] width 82 height 22
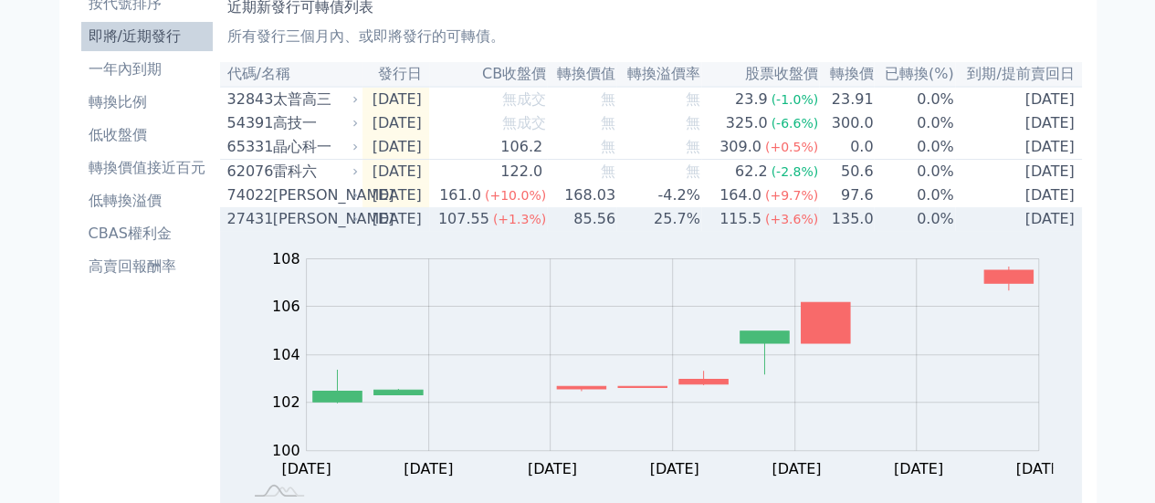
click at [329, 230] on div "[PERSON_NAME]" at bounding box center [314, 219] width 82 height 22
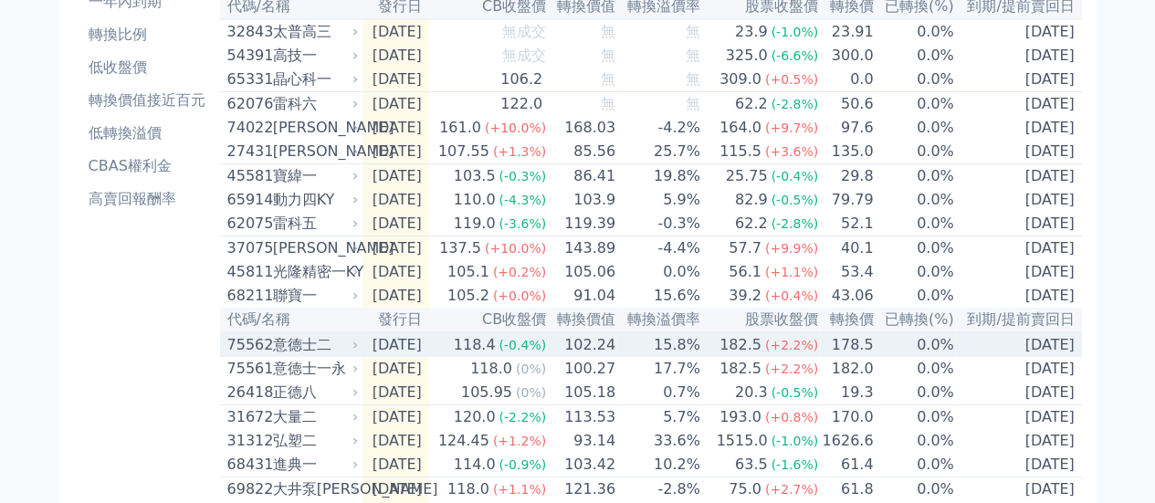
scroll to position [183, 0]
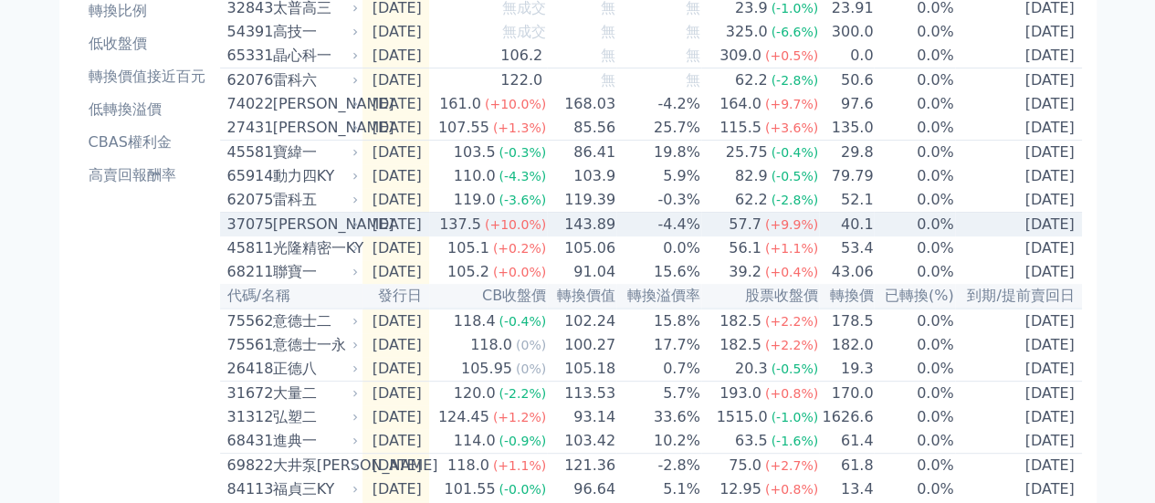
click at [330, 236] on div "[PERSON_NAME]" at bounding box center [314, 225] width 82 height 22
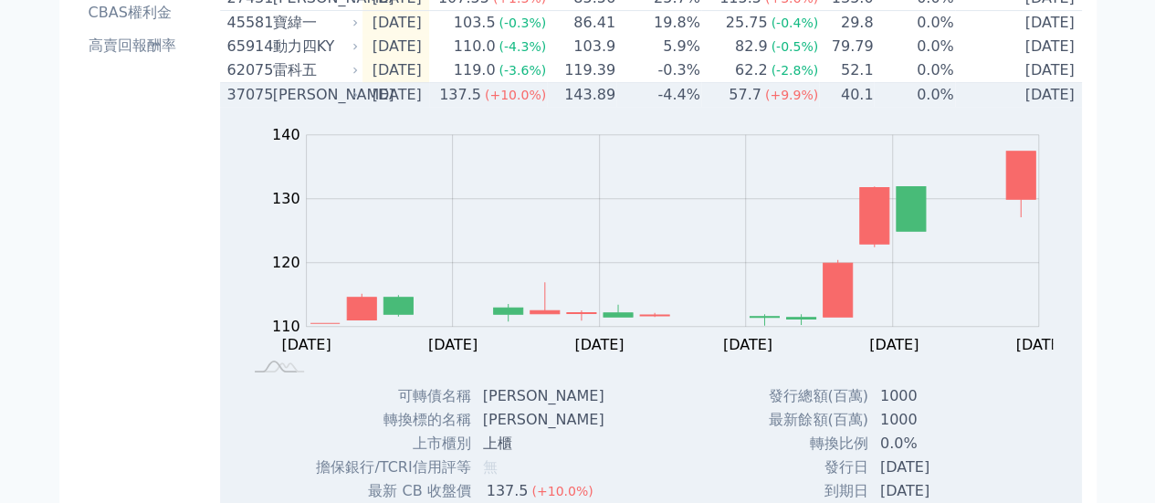
scroll to position [274, 0]
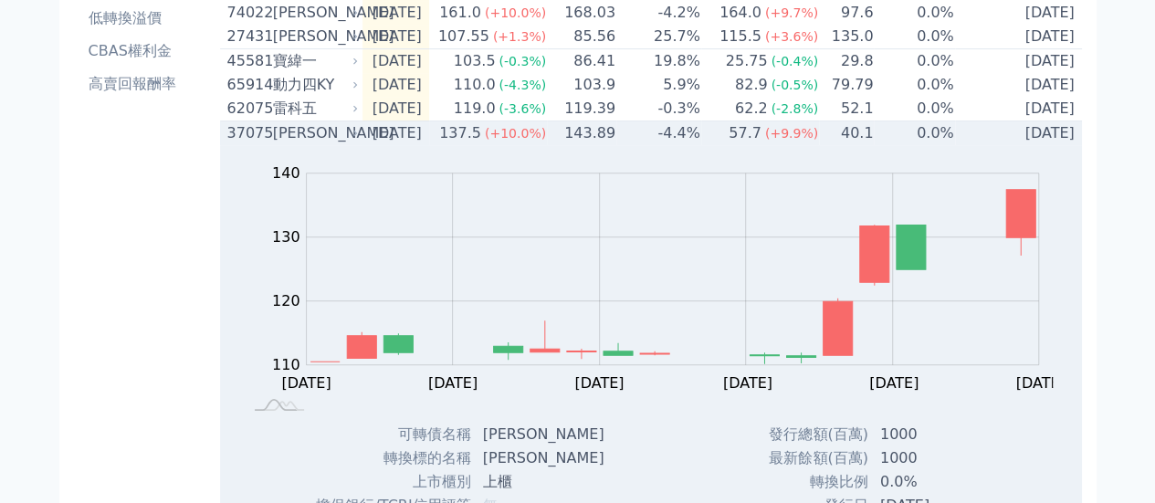
click at [330, 144] on div "[PERSON_NAME]" at bounding box center [314, 133] width 82 height 22
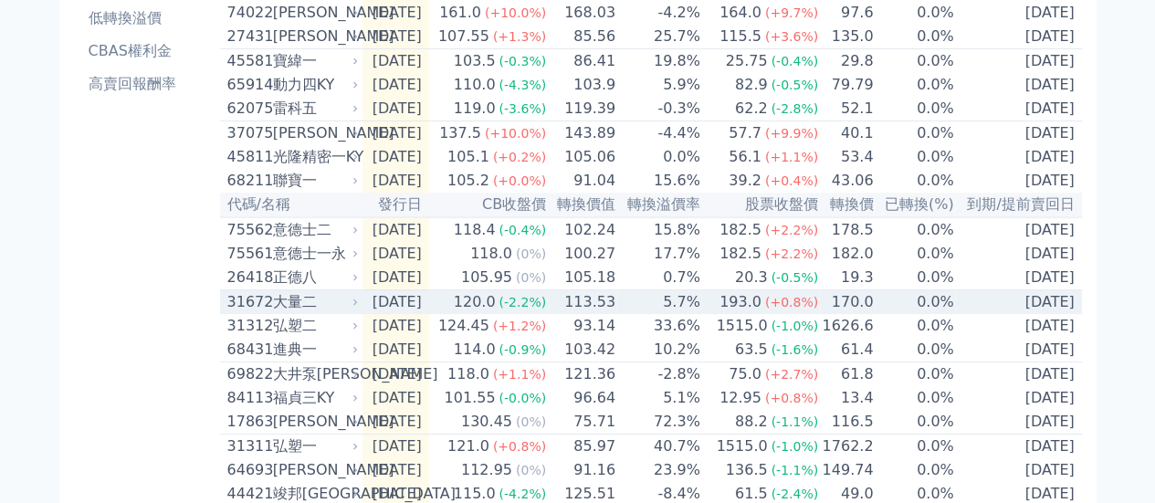
click at [321, 313] on div "大量二" at bounding box center [314, 302] width 82 height 22
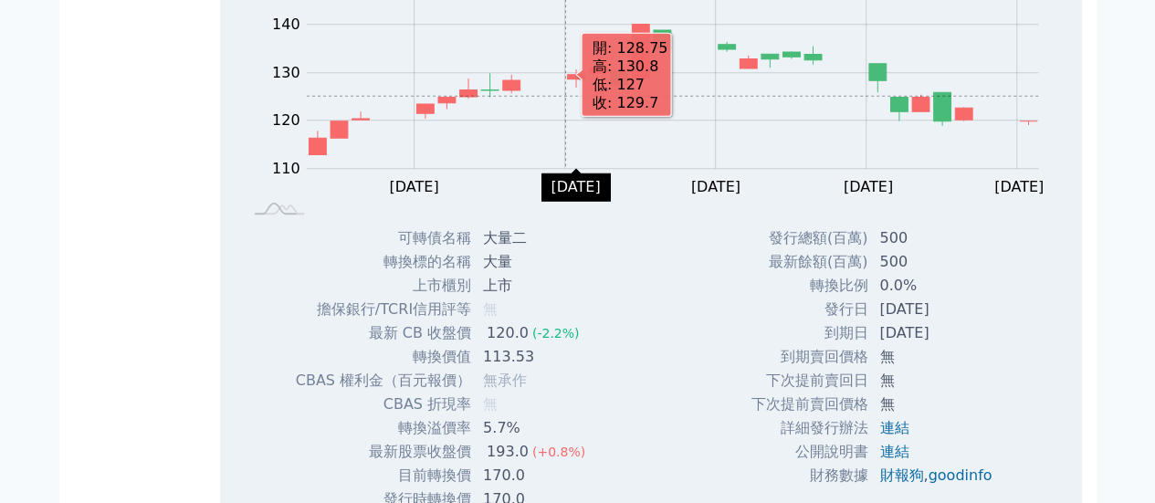
scroll to position [365, 0]
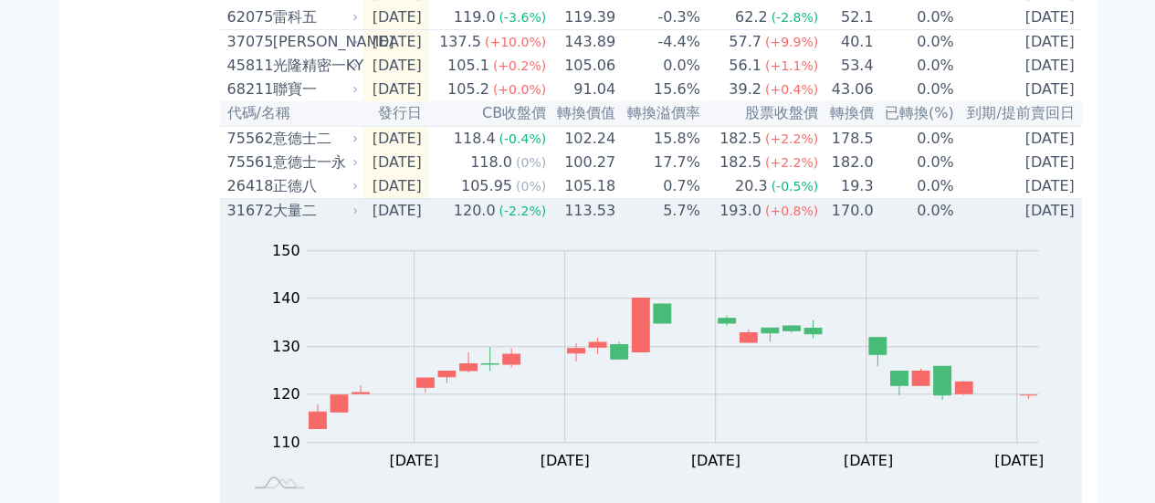
click at [500, 222] on div "120.0" at bounding box center [474, 211] width 49 height 22
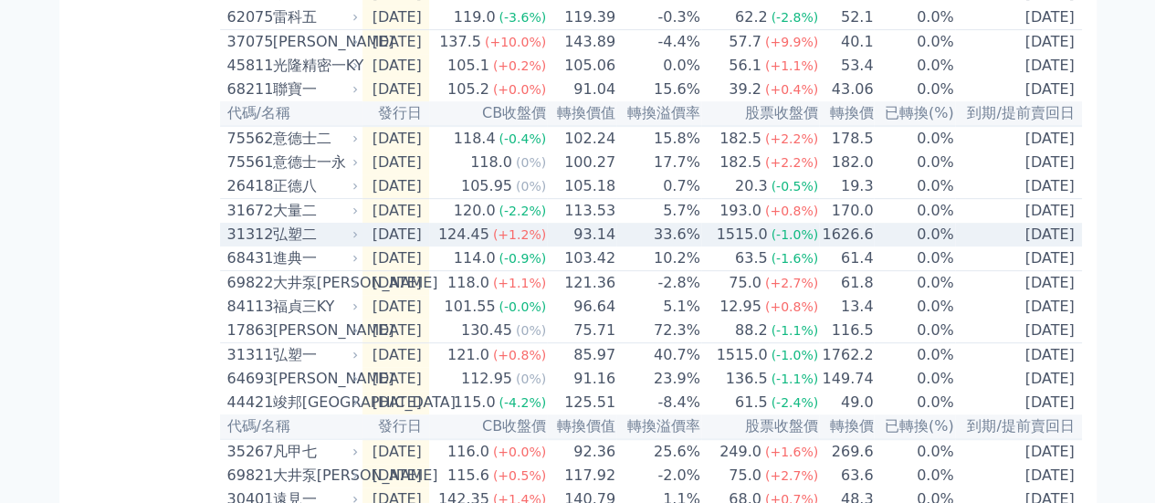
click at [429, 247] on td "[DATE]" at bounding box center [396, 235] width 67 height 24
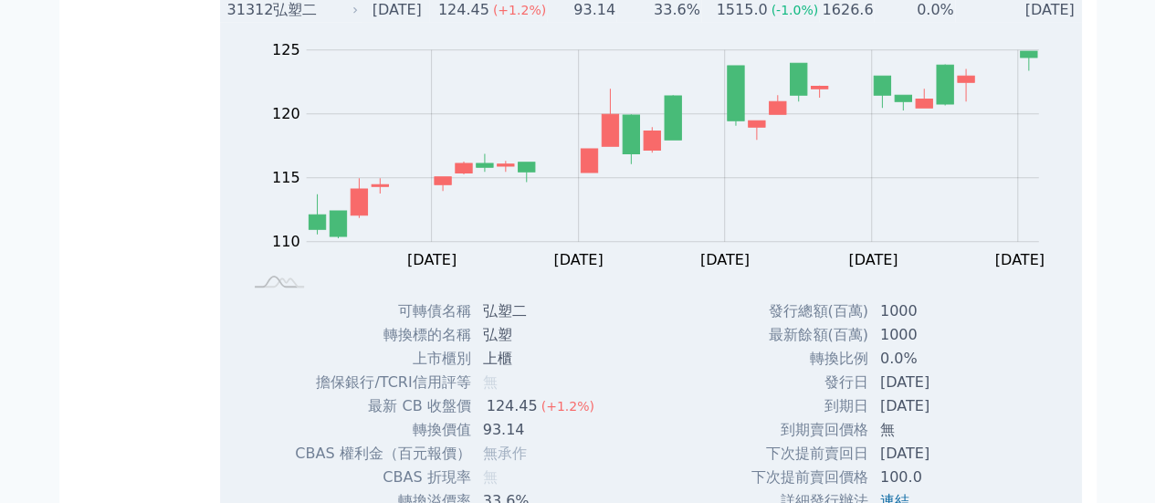
scroll to position [731, 0]
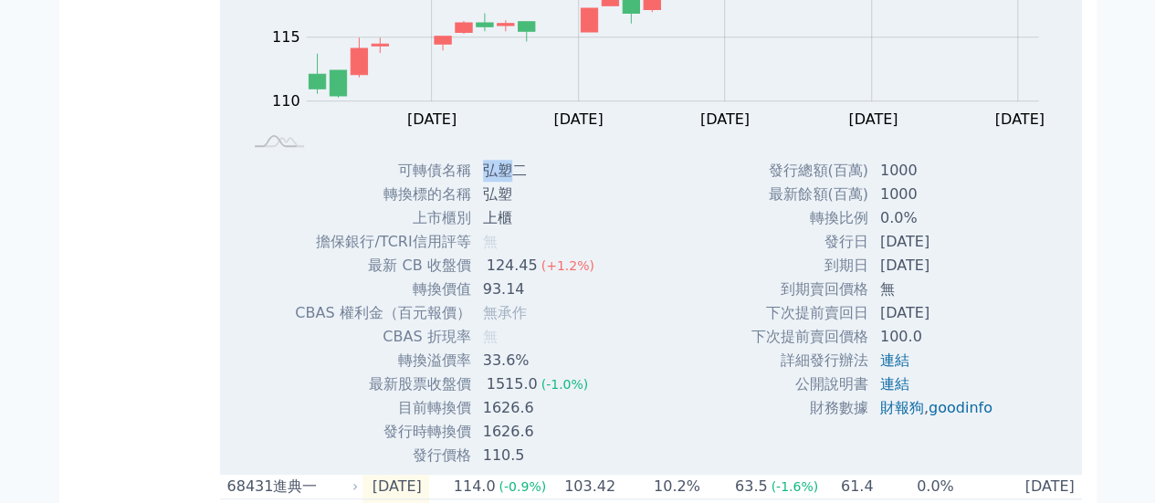
drag, startPoint x: 488, startPoint y: 209, endPoint x: 506, endPoint y: 205, distance: 18.6
click at [506, 183] on td "弘塑二" at bounding box center [540, 171] width 137 height 24
copy td "弘塑"
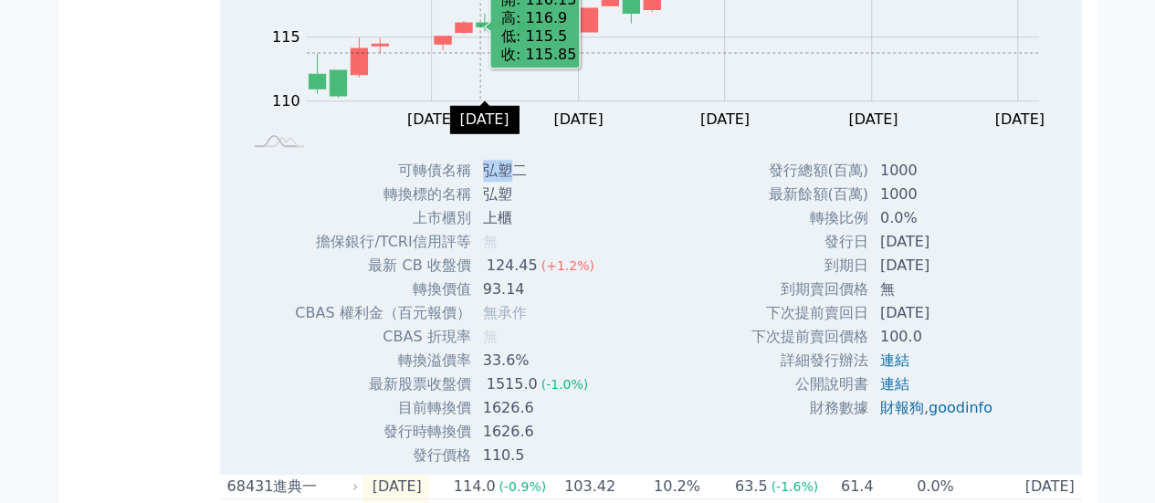
scroll to position [365, 0]
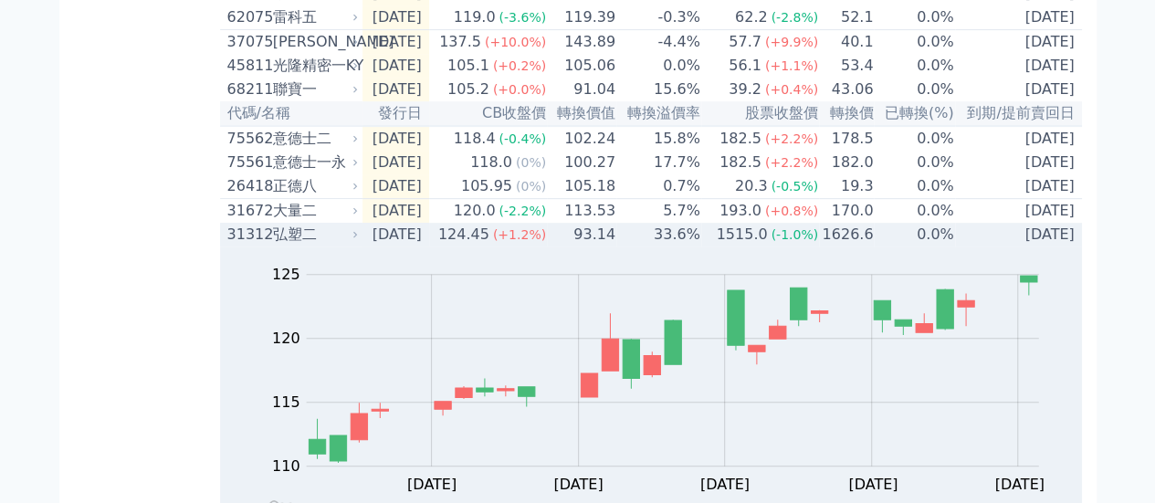
click at [530, 242] on span "(+1.2%)" at bounding box center [519, 234] width 53 height 15
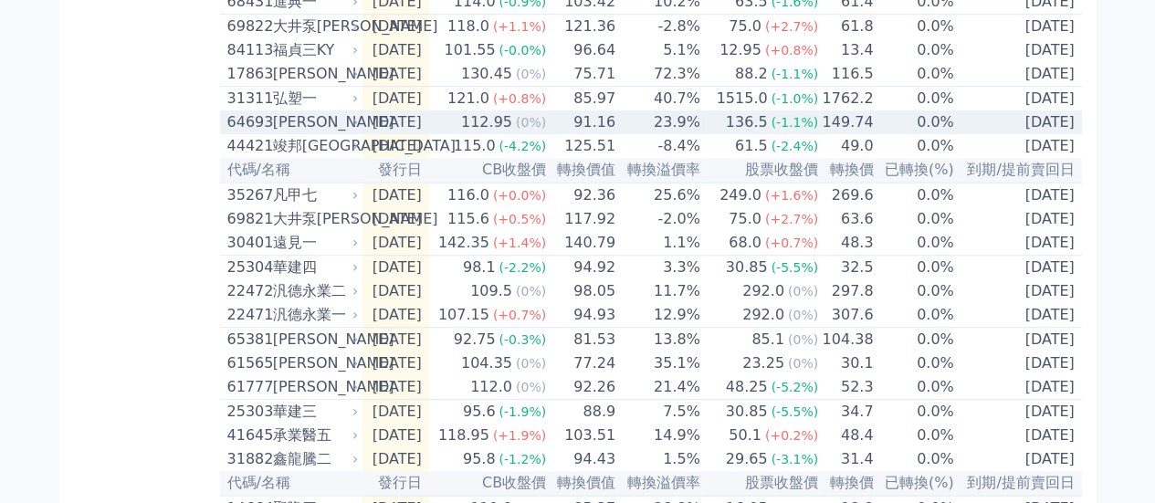
scroll to position [639, 0]
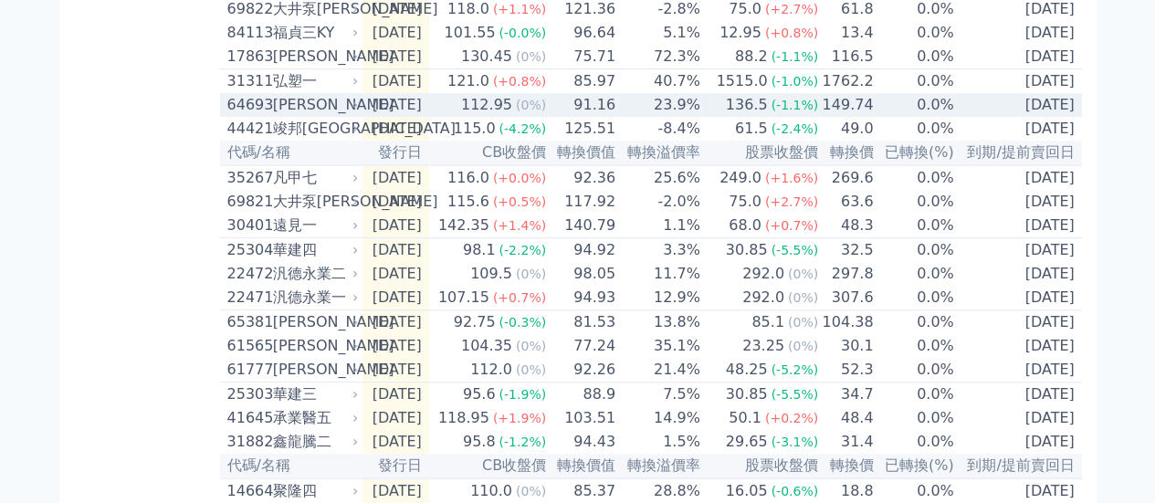
click at [506, 116] on div "112.95" at bounding box center [487, 105] width 58 height 22
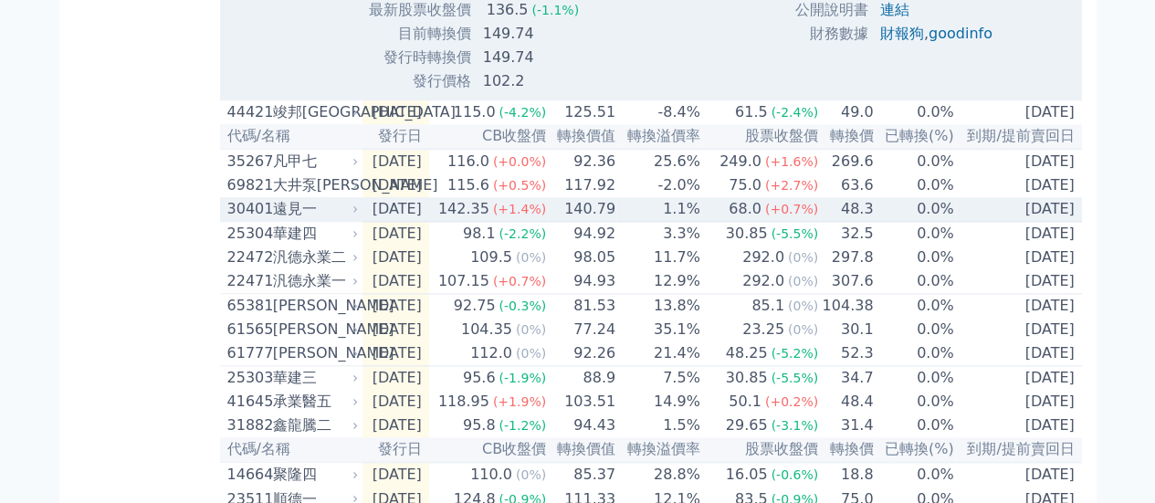
scroll to position [1279, 0]
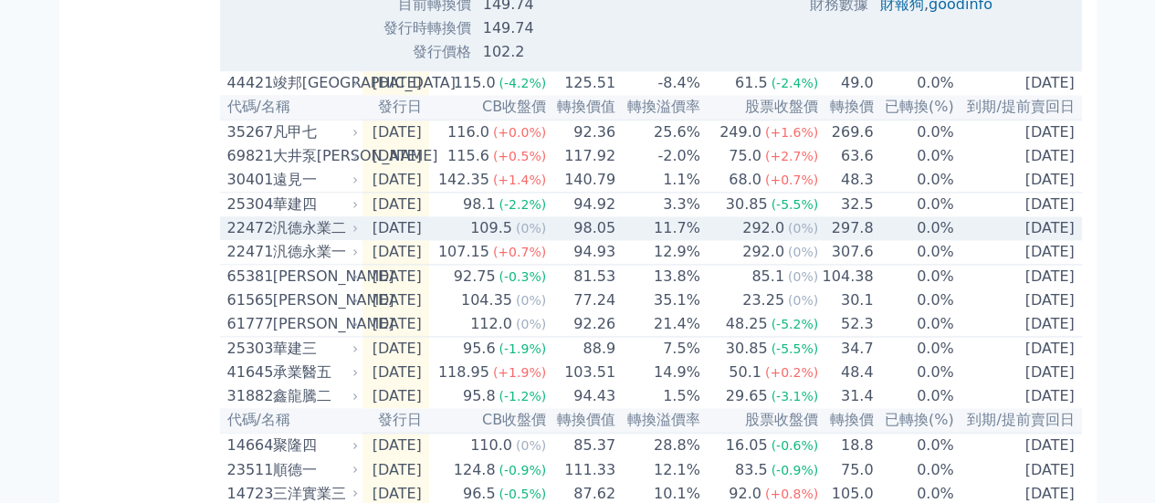
click at [595, 240] on td "98.05" at bounding box center [581, 228] width 69 height 24
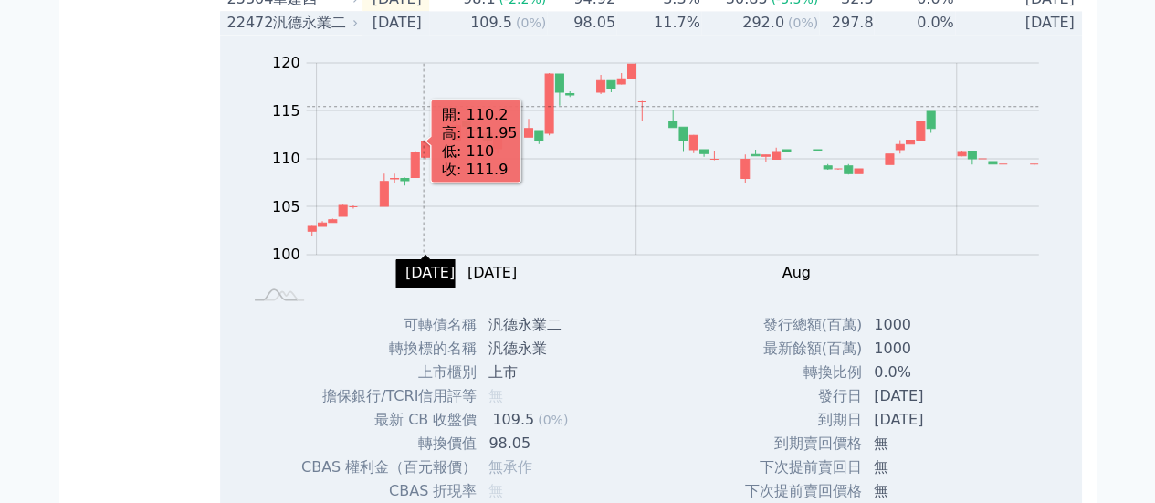
scroll to position [1370, 0]
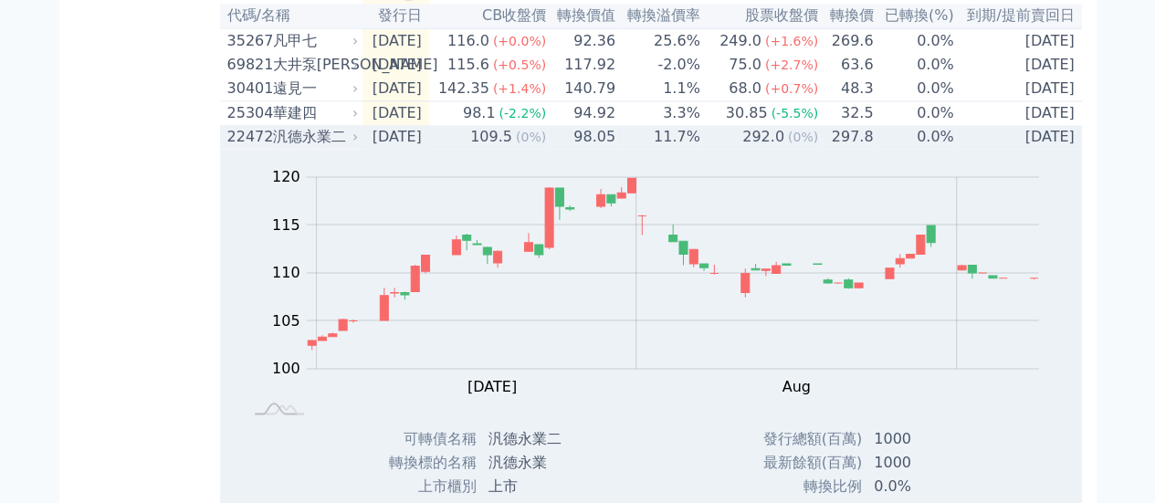
click at [323, 148] on div "汎德永業二" at bounding box center [314, 137] width 82 height 22
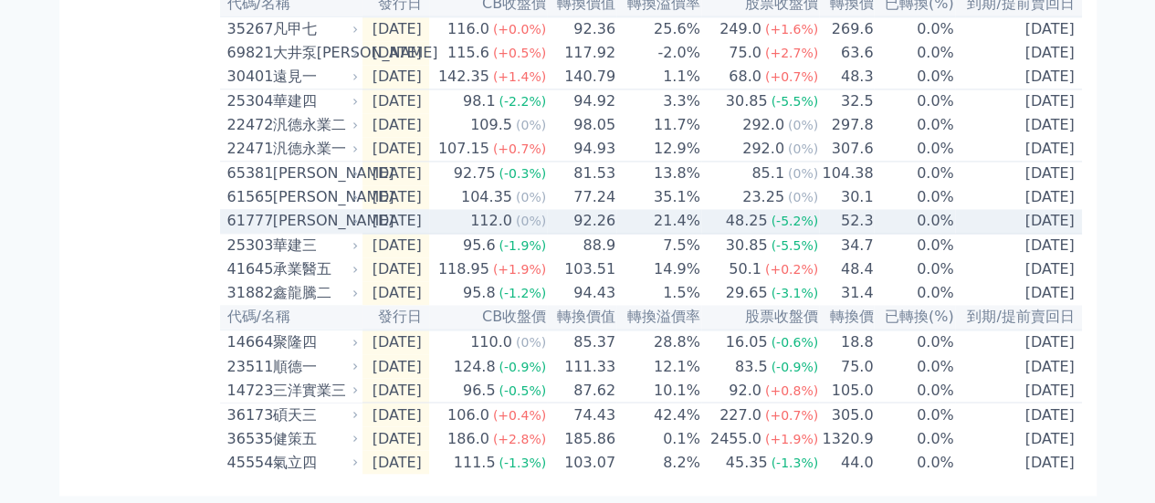
scroll to position [1461, 0]
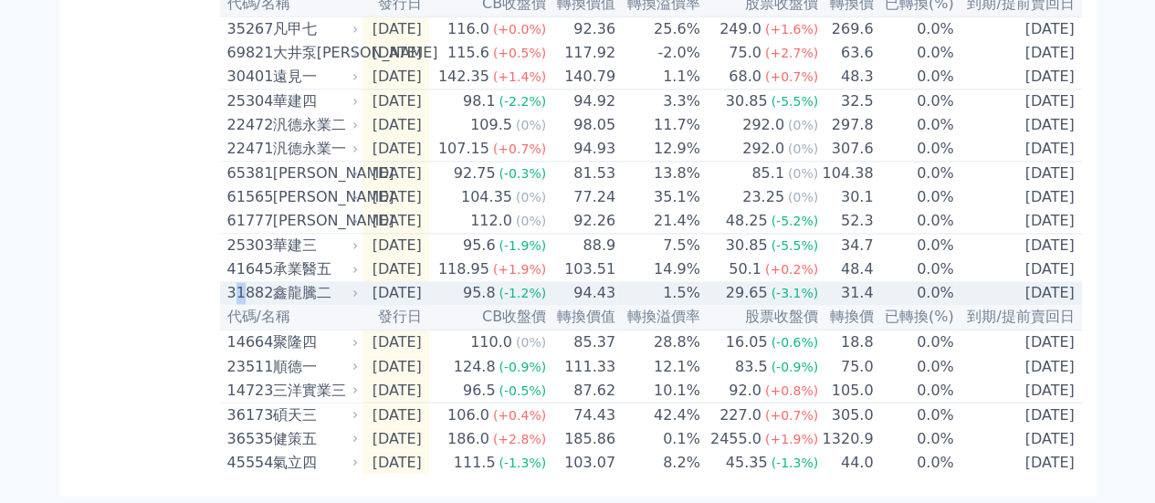
click at [240, 282] on div "31882" at bounding box center [247, 293] width 41 height 22
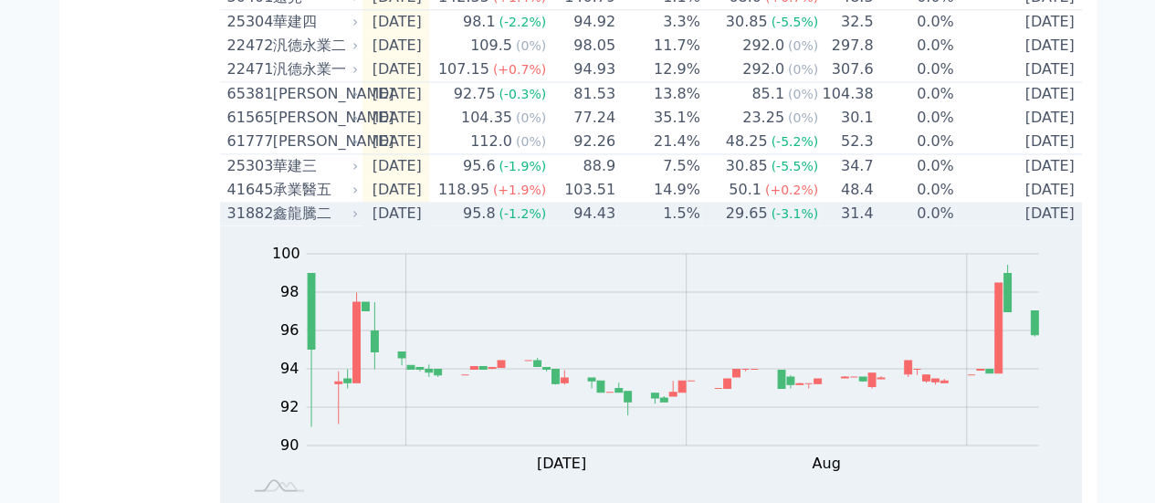
click at [282, 225] on div "鑫龍騰二" at bounding box center [314, 214] width 82 height 22
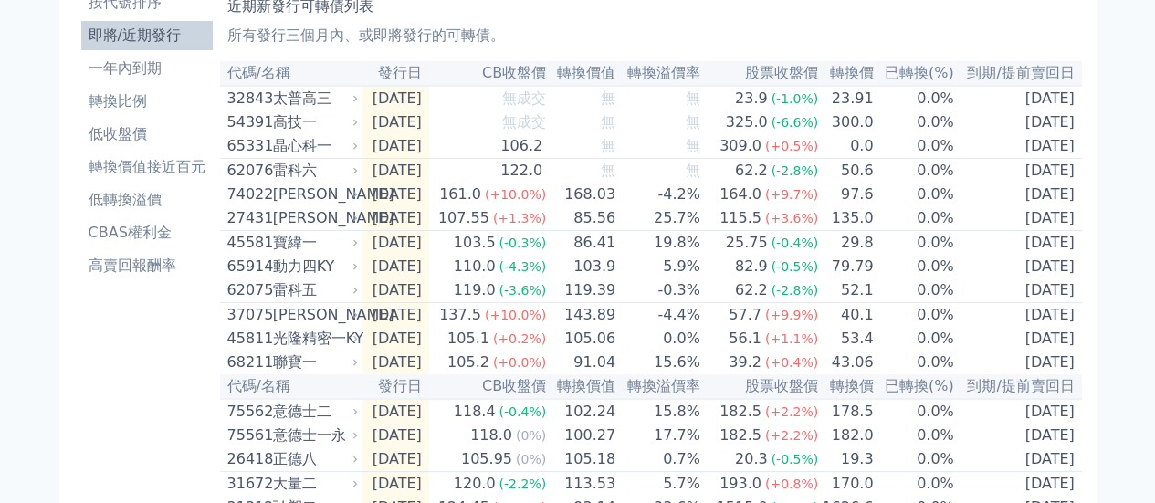
scroll to position [1, 0]
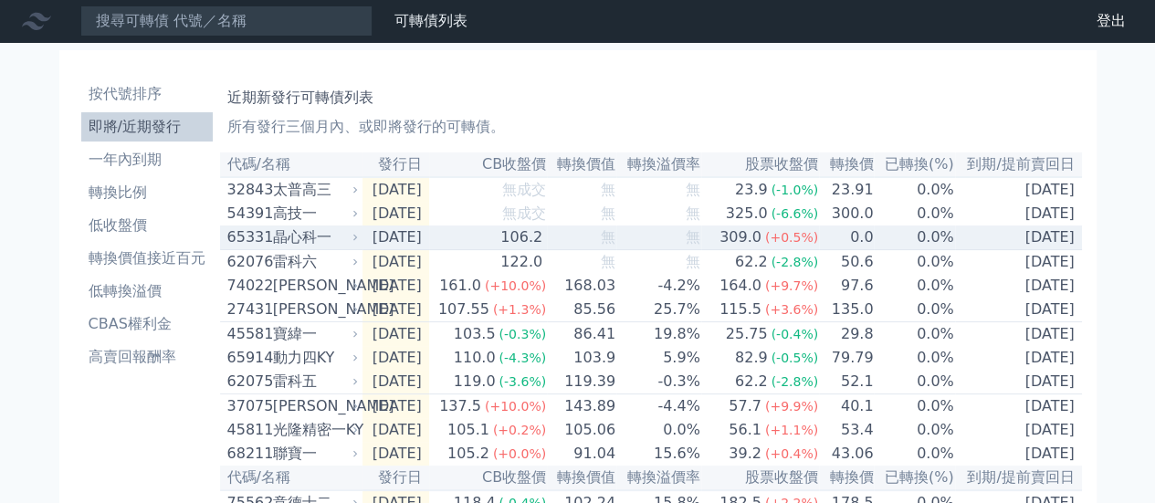
click at [323, 243] on div "晶心科一" at bounding box center [314, 237] width 82 height 22
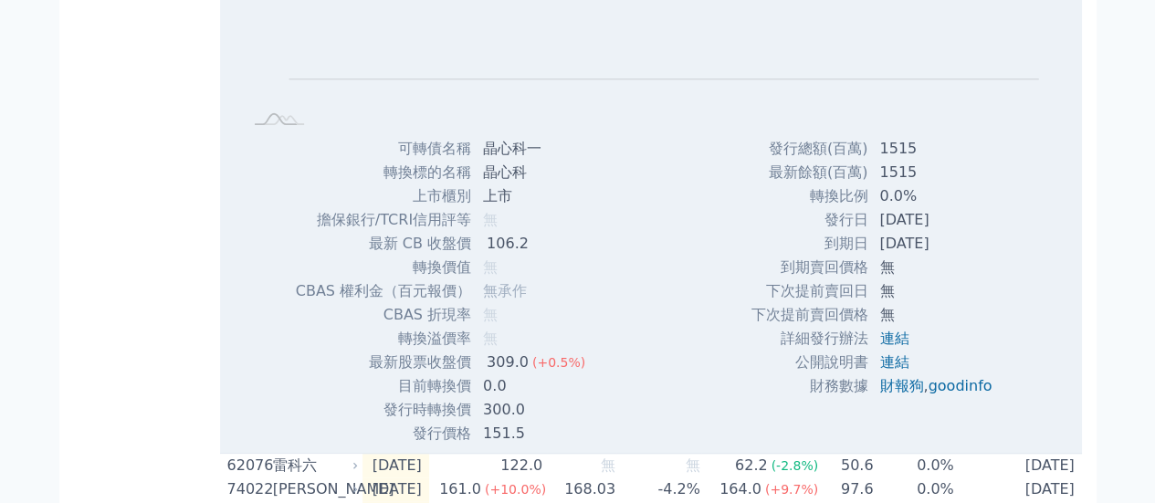
scroll to position [458, 0]
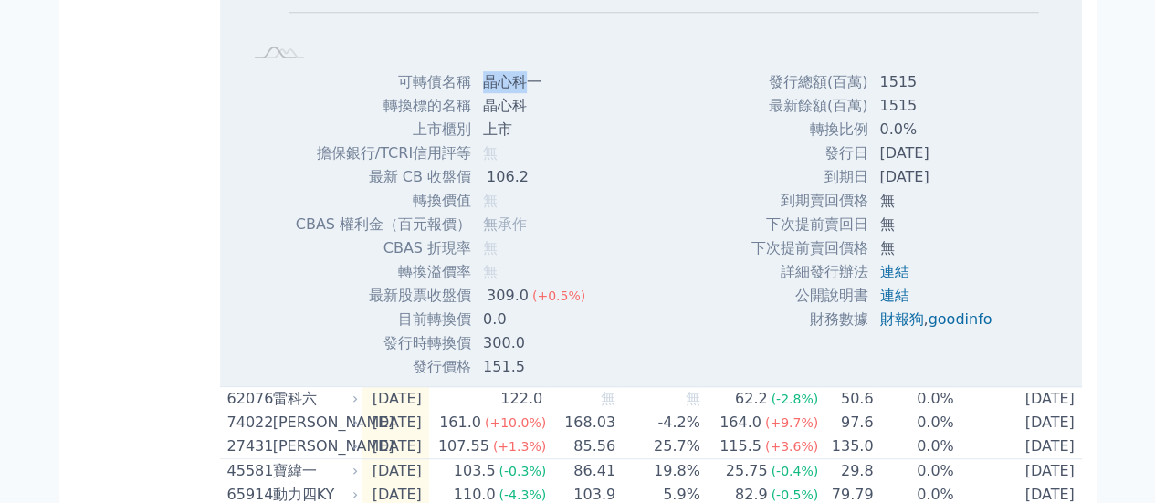
drag, startPoint x: 481, startPoint y: 96, endPoint x: 522, endPoint y: 90, distance: 41.5
click at [522, 90] on td "晶心科一" at bounding box center [536, 82] width 128 height 24
copy td "晶心科"
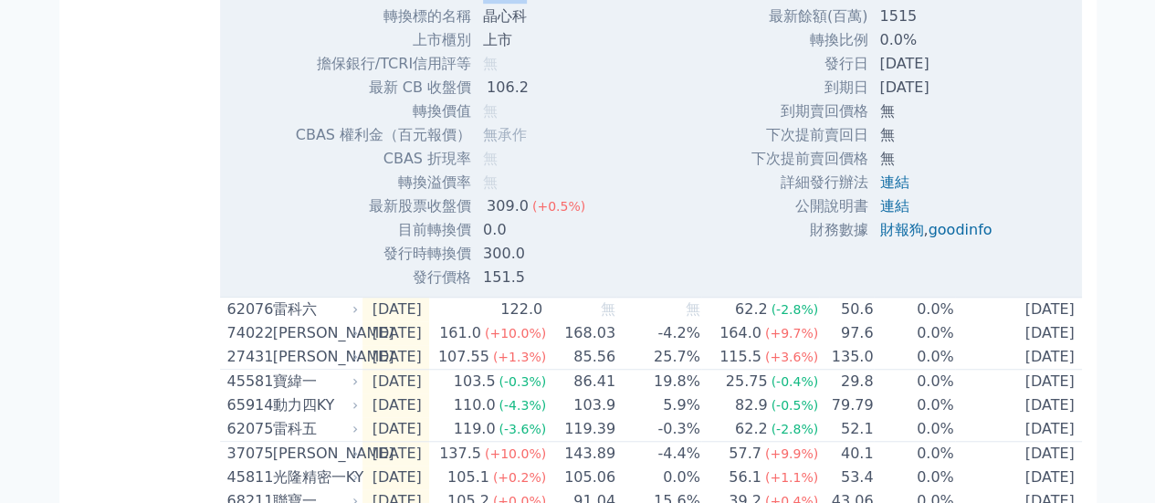
scroll to position [548, 0]
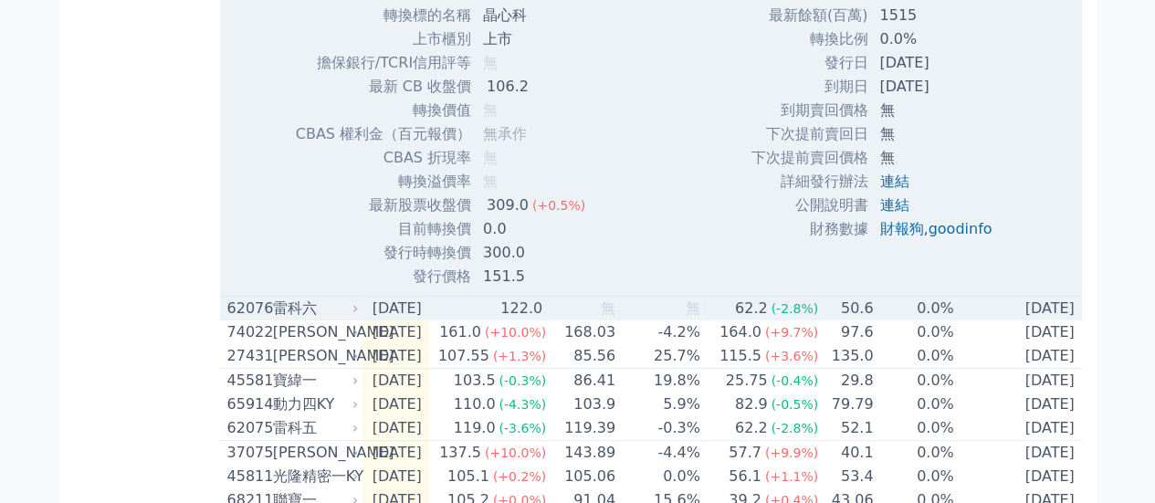
click at [526, 314] on div "122.0" at bounding box center [521, 309] width 49 height 22
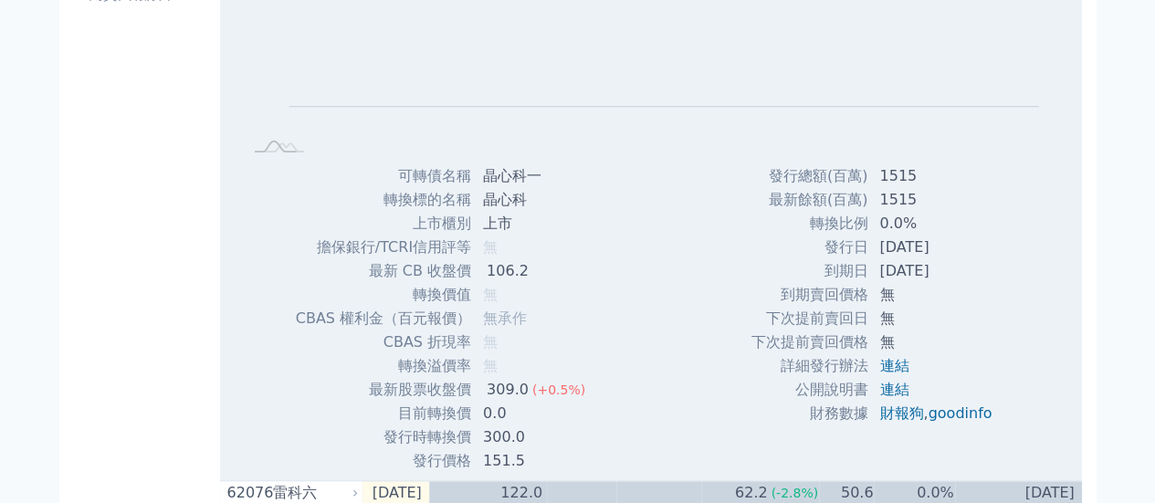
scroll to position [0, 0]
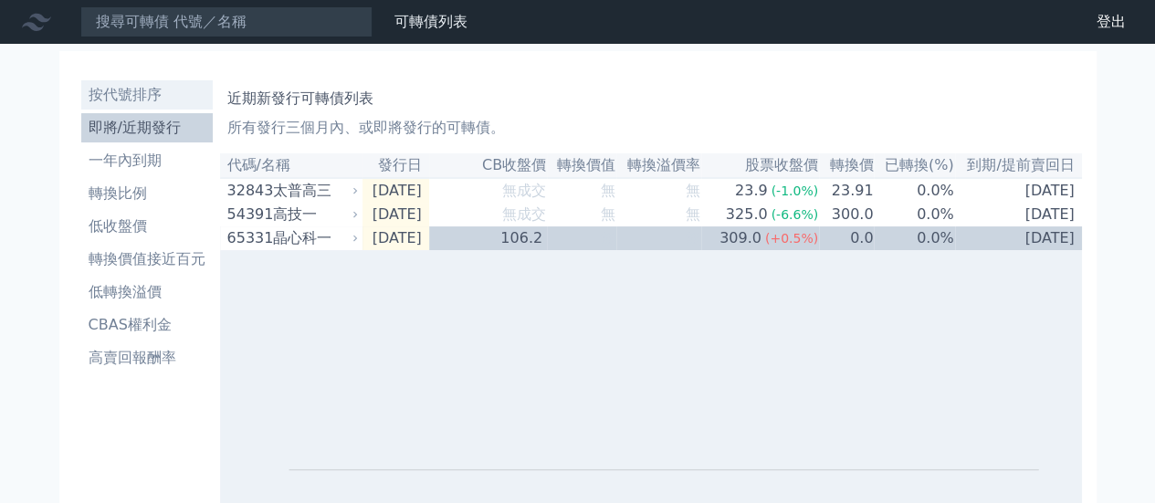
click at [142, 94] on li "按代號排序" at bounding box center [147, 95] width 132 height 22
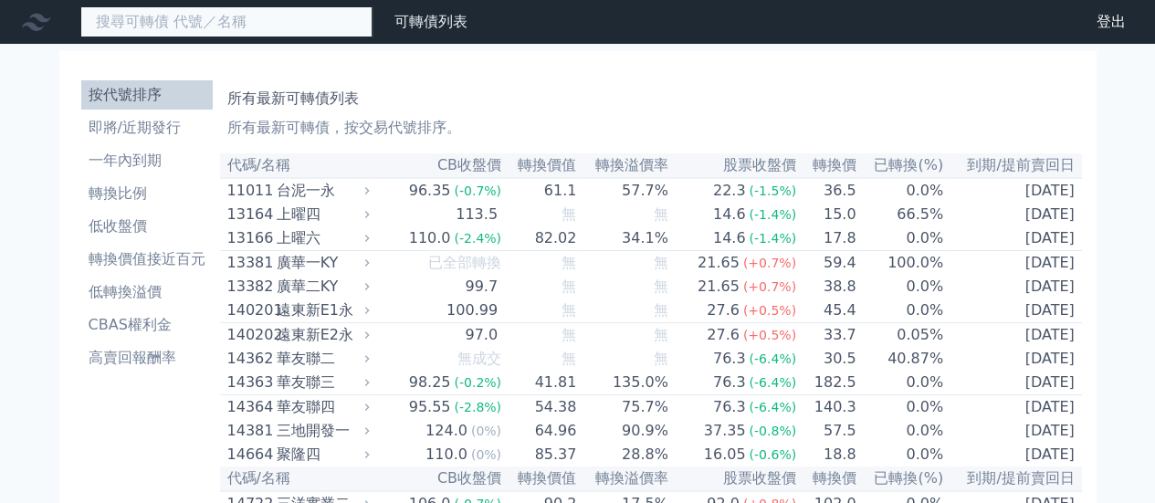
click at [265, 25] on input at bounding box center [226, 21] width 292 height 31
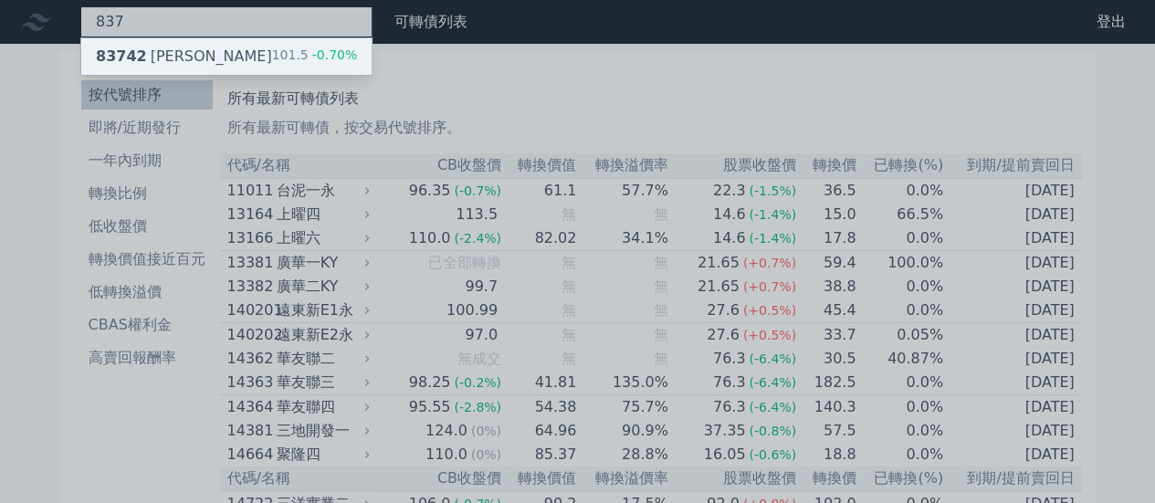
type input "837"
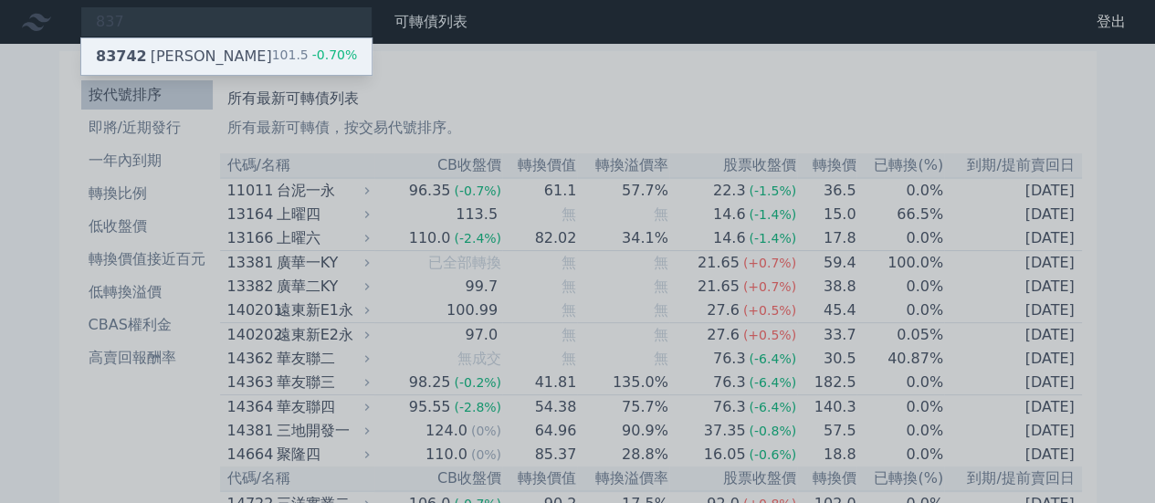
click at [243, 51] on div "83742 [PERSON_NAME]二 101.5 -0.70%" at bounding box center [226, 56] width 290 height 37
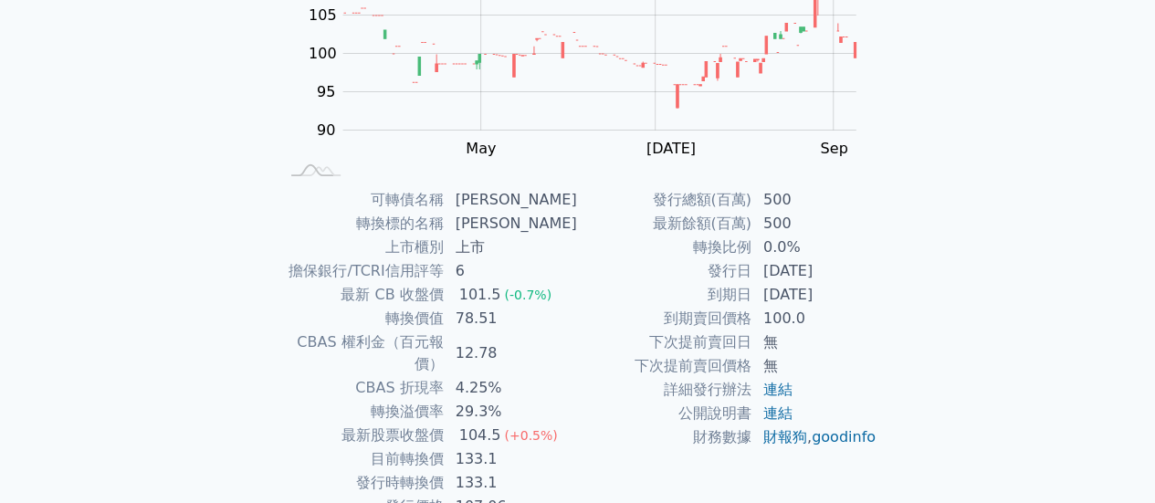
scroll to position [342, 0]
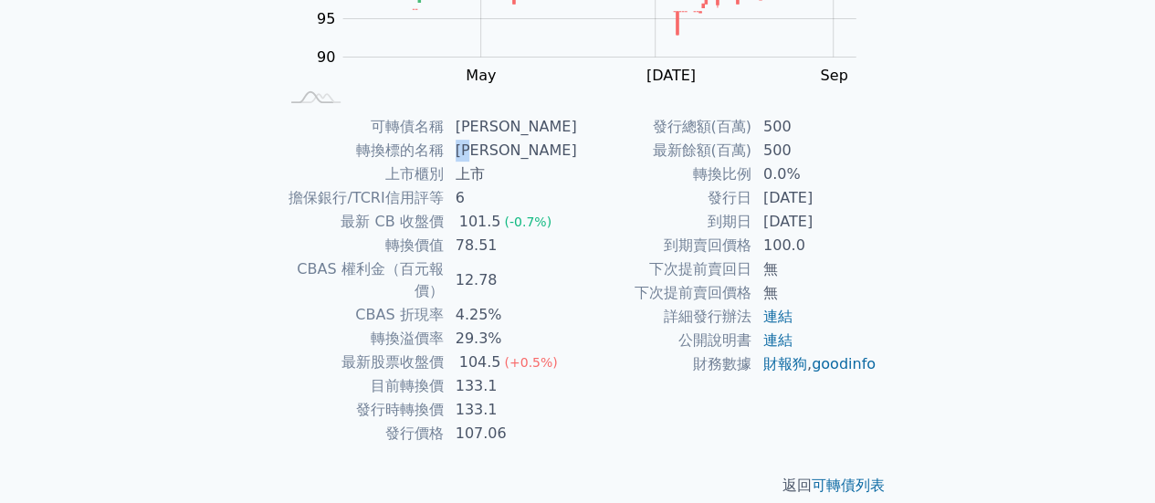
copy td "[PERSON_NAME]"
drag, startPoint x: 498, startPoint y: 151, endPoint x: 469, endPoint y: 147, distance: 29.5
click at [469, 147] on td "[PERSON_NAME]" at bounding box center [511, 151] width 133 height 24
